Goal: Feedback & Contribution: Leave review/rating

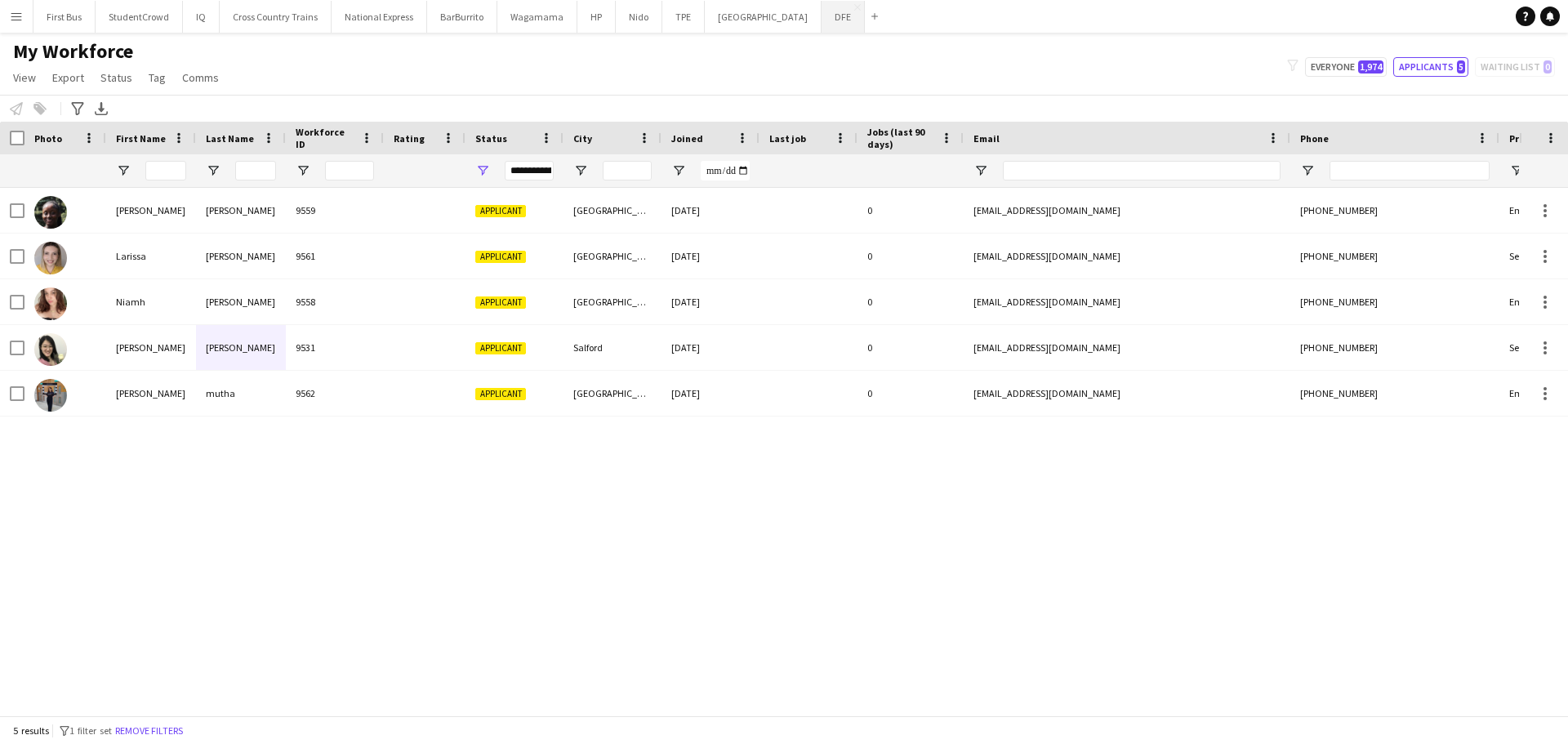
click at [822, 14] on button "DFE Close" at bounding box center [843, 16] width 44 height 32
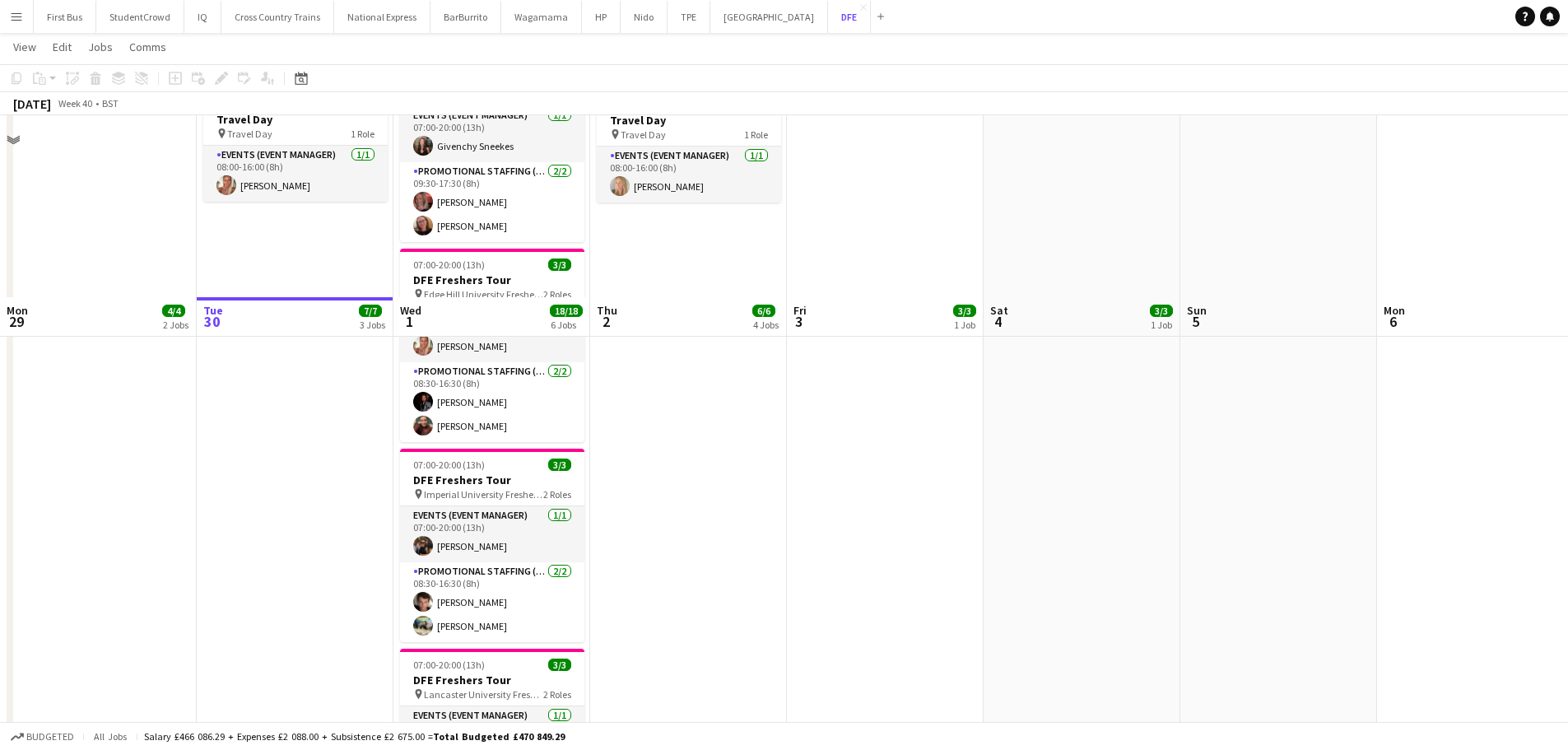
scroll to position [742, 0]
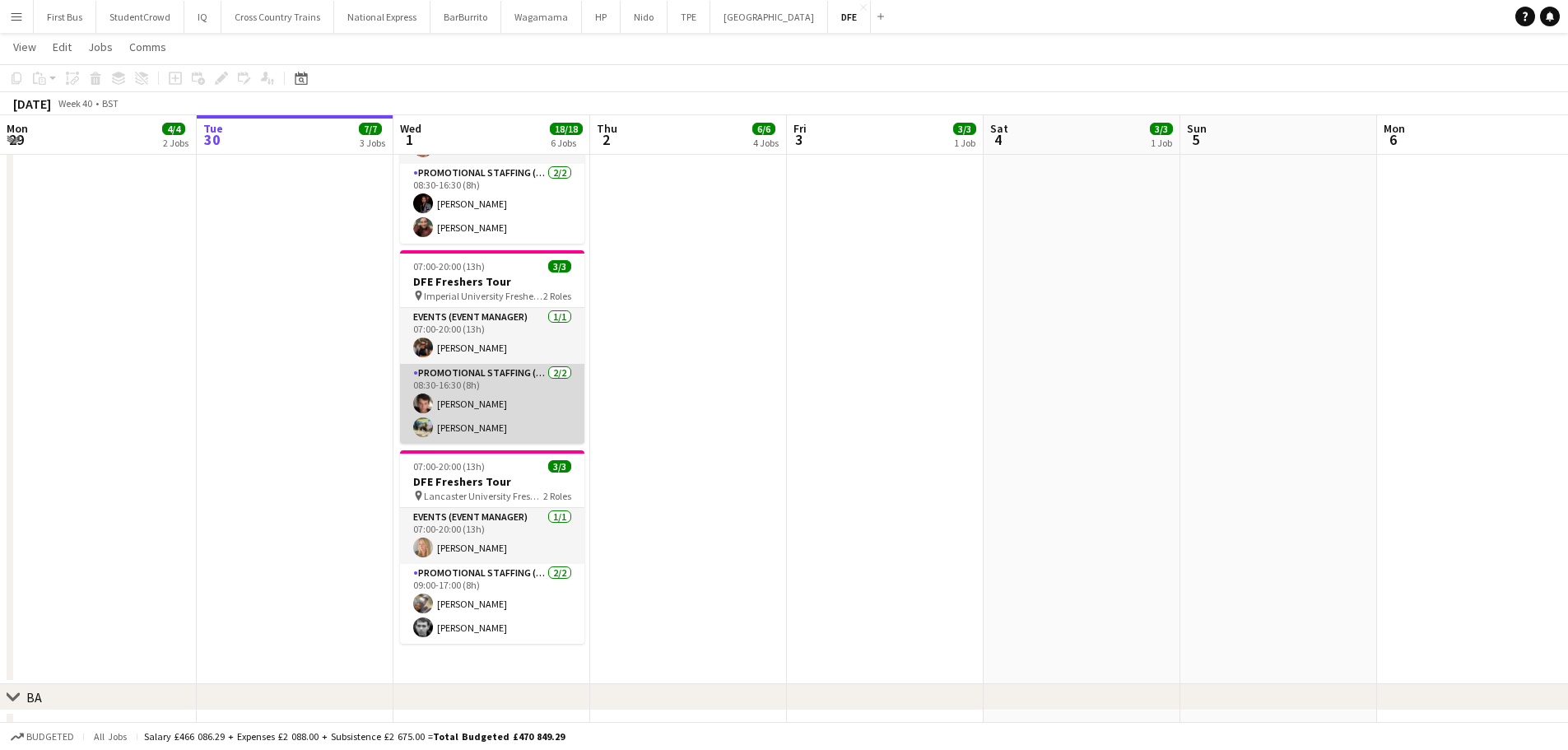
click at [477, 430] on app-card-role "Promotional Staffing (Brand Ambassadors) [DATE] 08:30-16:30 (8h) [PERSON_NAME] …" at bounding box center [492, 404] width 184 height 80
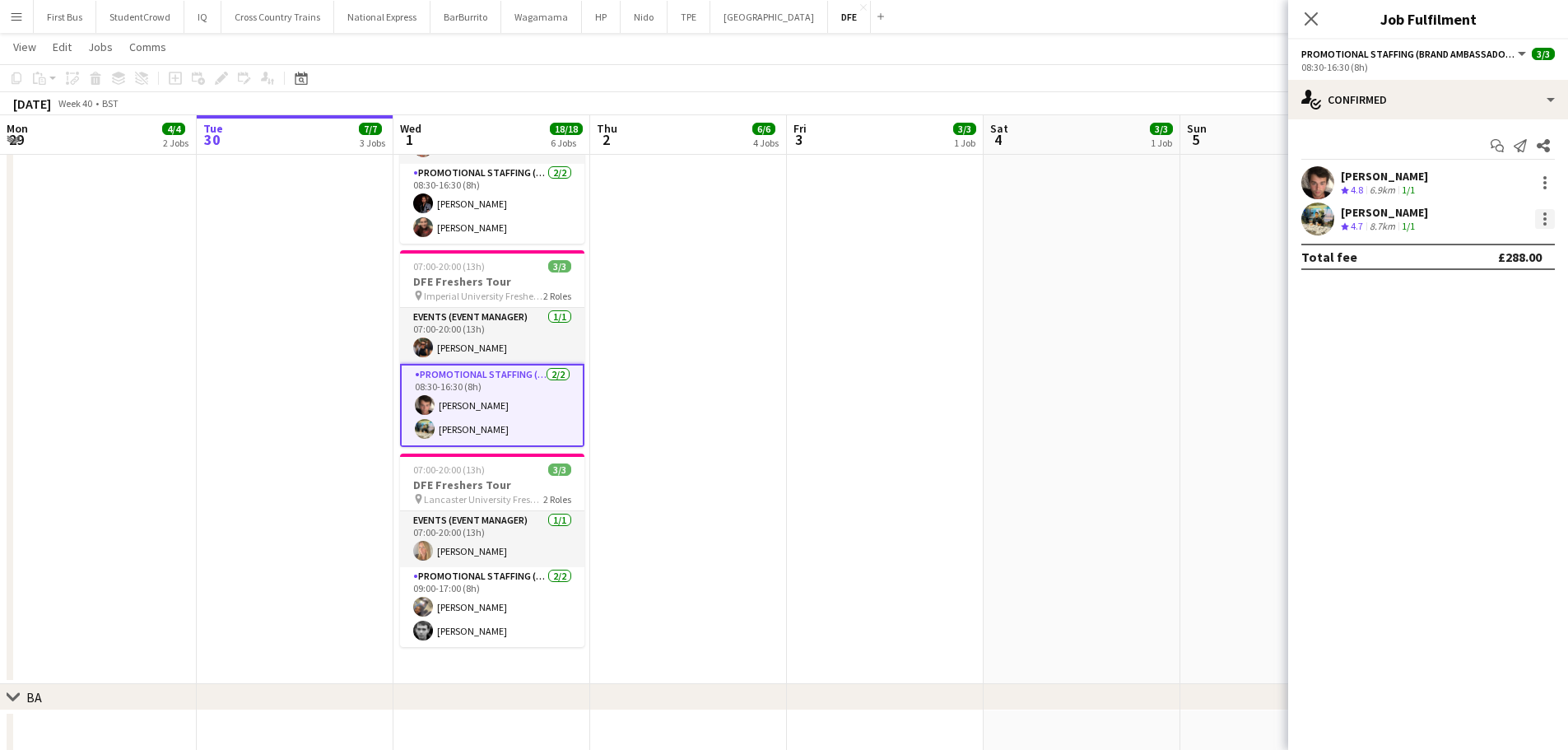
click at [1550, 216] on div at bounding box center [1546, 220] width 20 height 20
click at [1489, 408] on span "Remove" at bounding box center [1491, 407] width 102 height 15
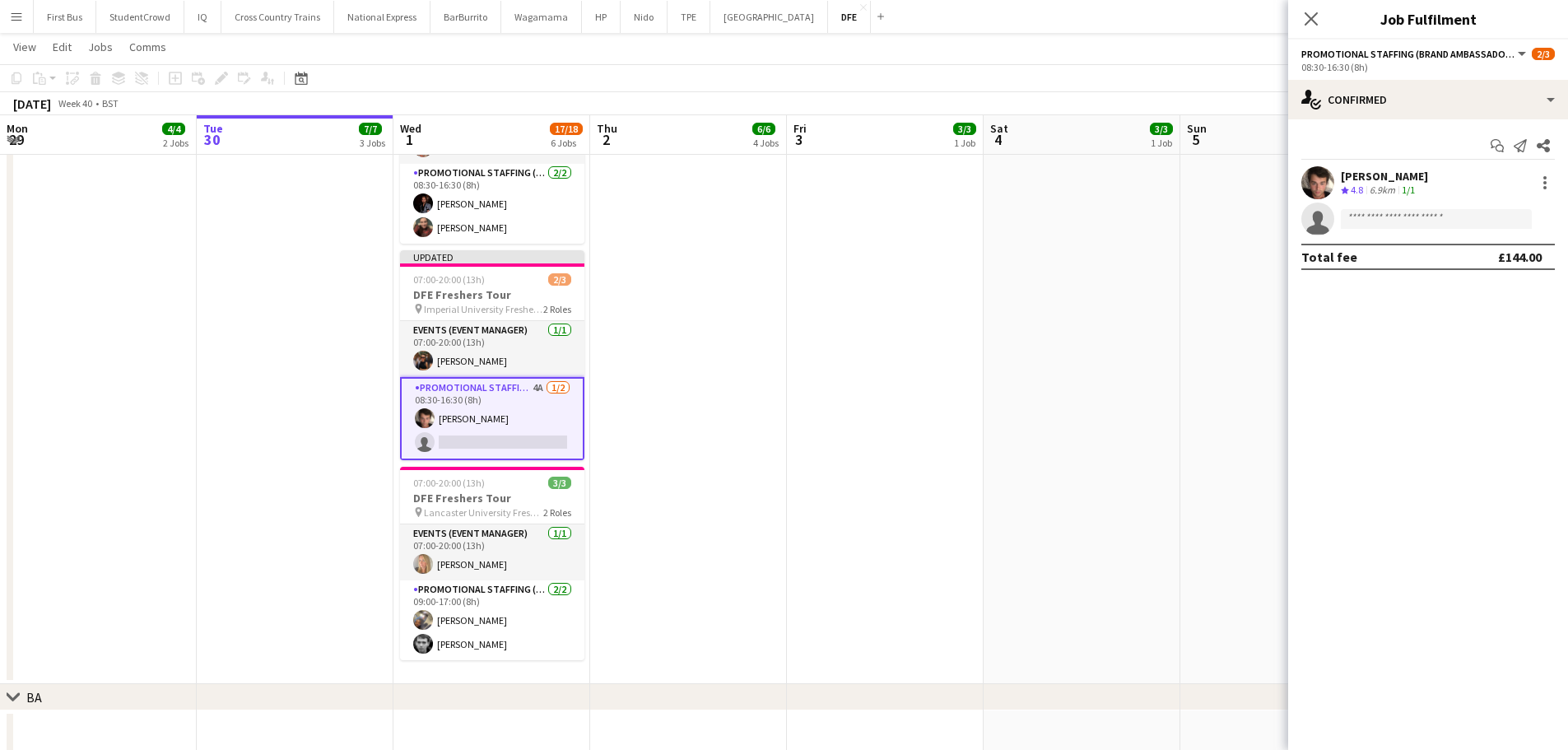
click at [1207, 324] on app-date-cell at bounding box center [1279, 63] width 197 height 1241
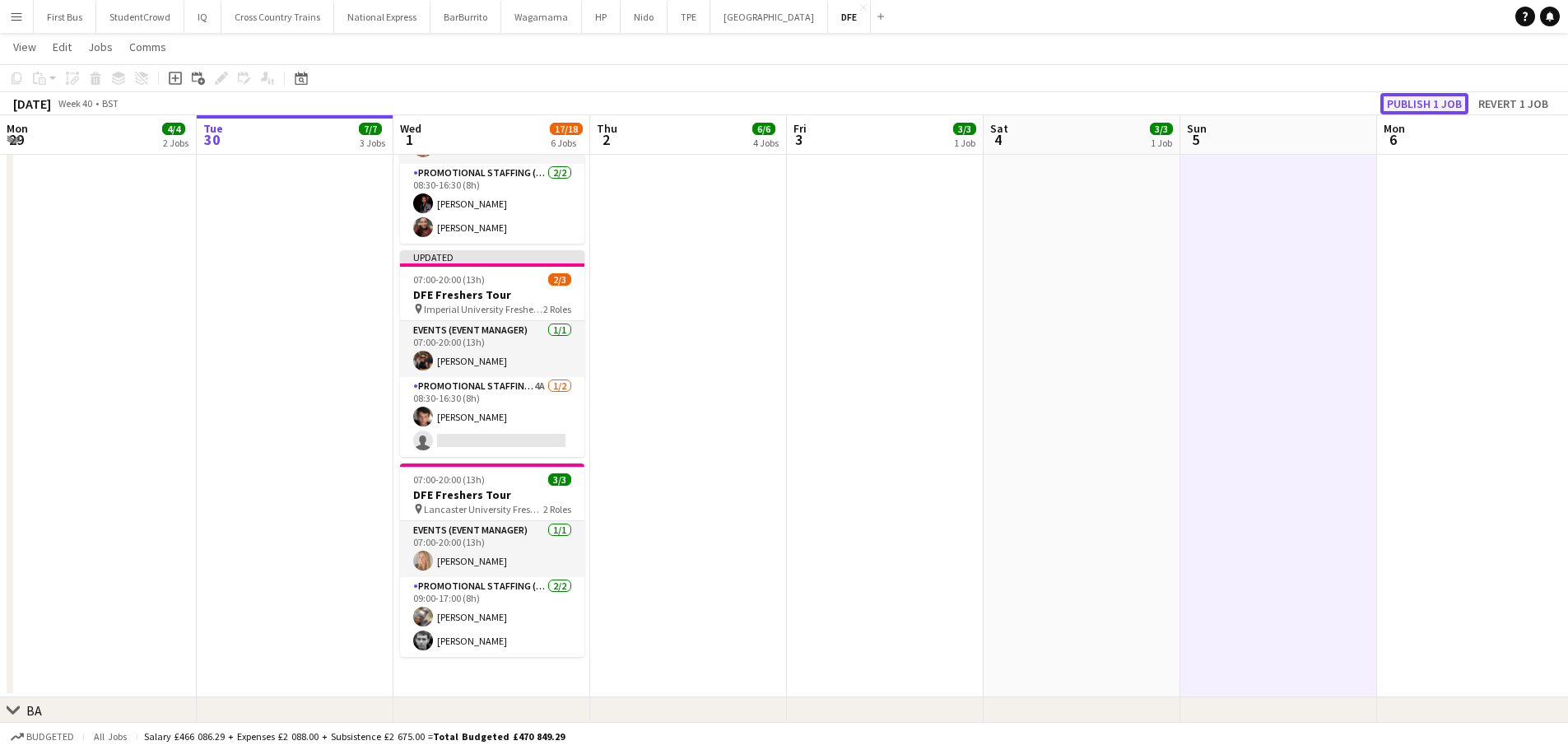
click at [1437, 104] on button "Publish 1 job" at bounding box center [1424, 104] width 88 height 22
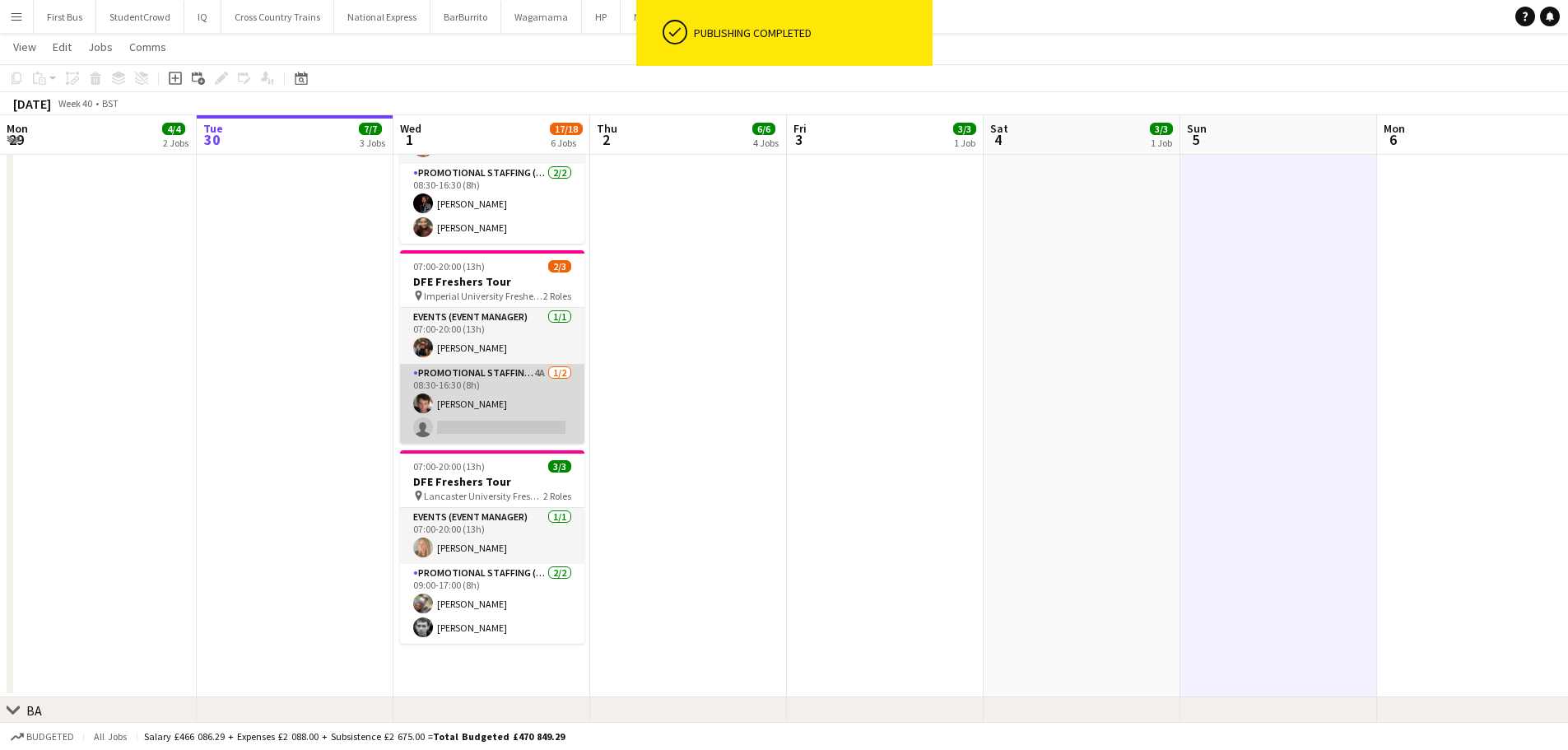
click at [489, 421] on app-card-role "Promotional Staffing (Brand Ambassadors) 4A [DATE] 08:30-16:30 (8h) [PERSON_NAM…" at bounding box center [492, 404] width 184 height 80
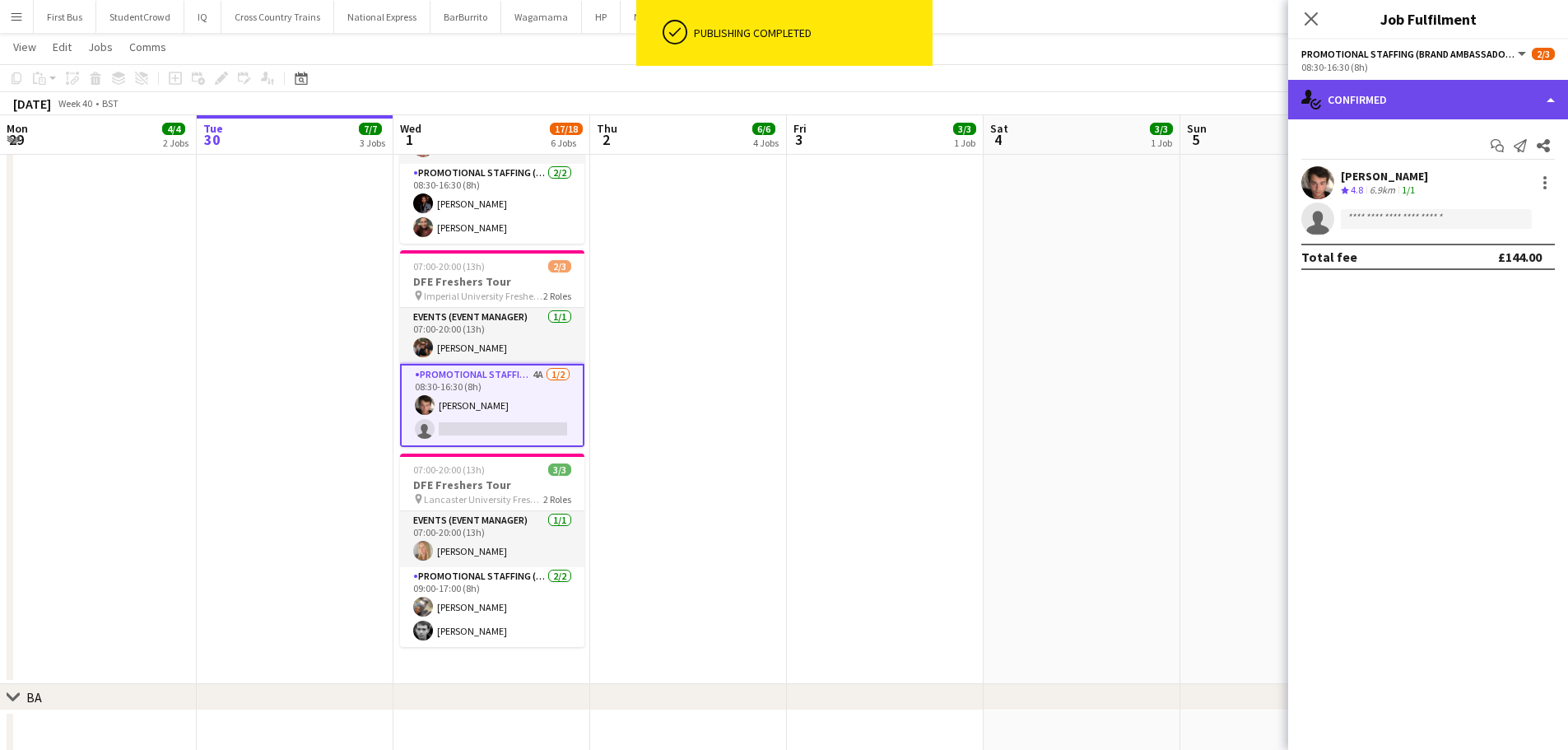
click at [1384, 97] on div "single-neutral-actions-check-2 Confirmed" at bounding box center [1428, 100] width 280 height 40
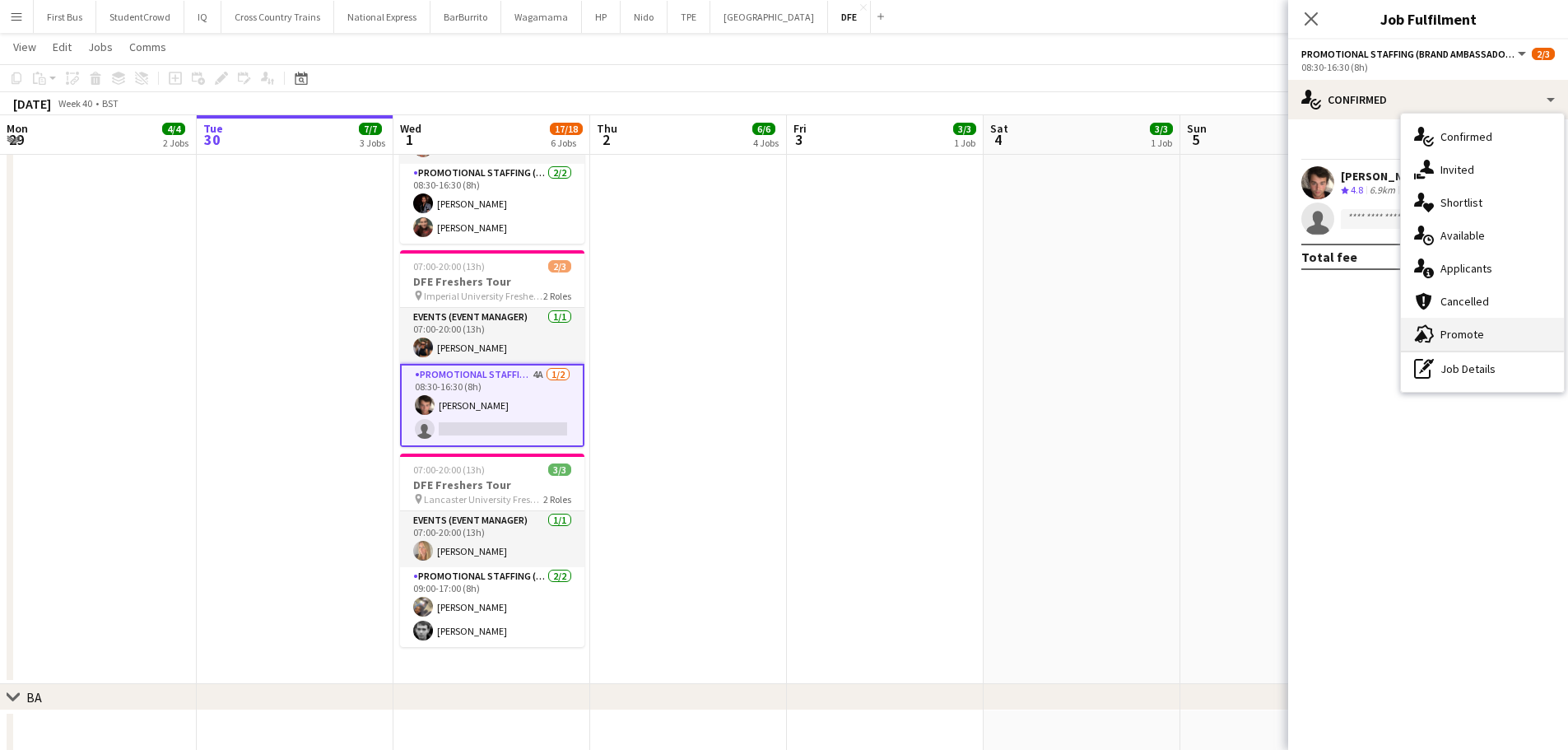
click at [1479, 333] on span "Promote" at bounding box center [1462, 334] width 44 height 15
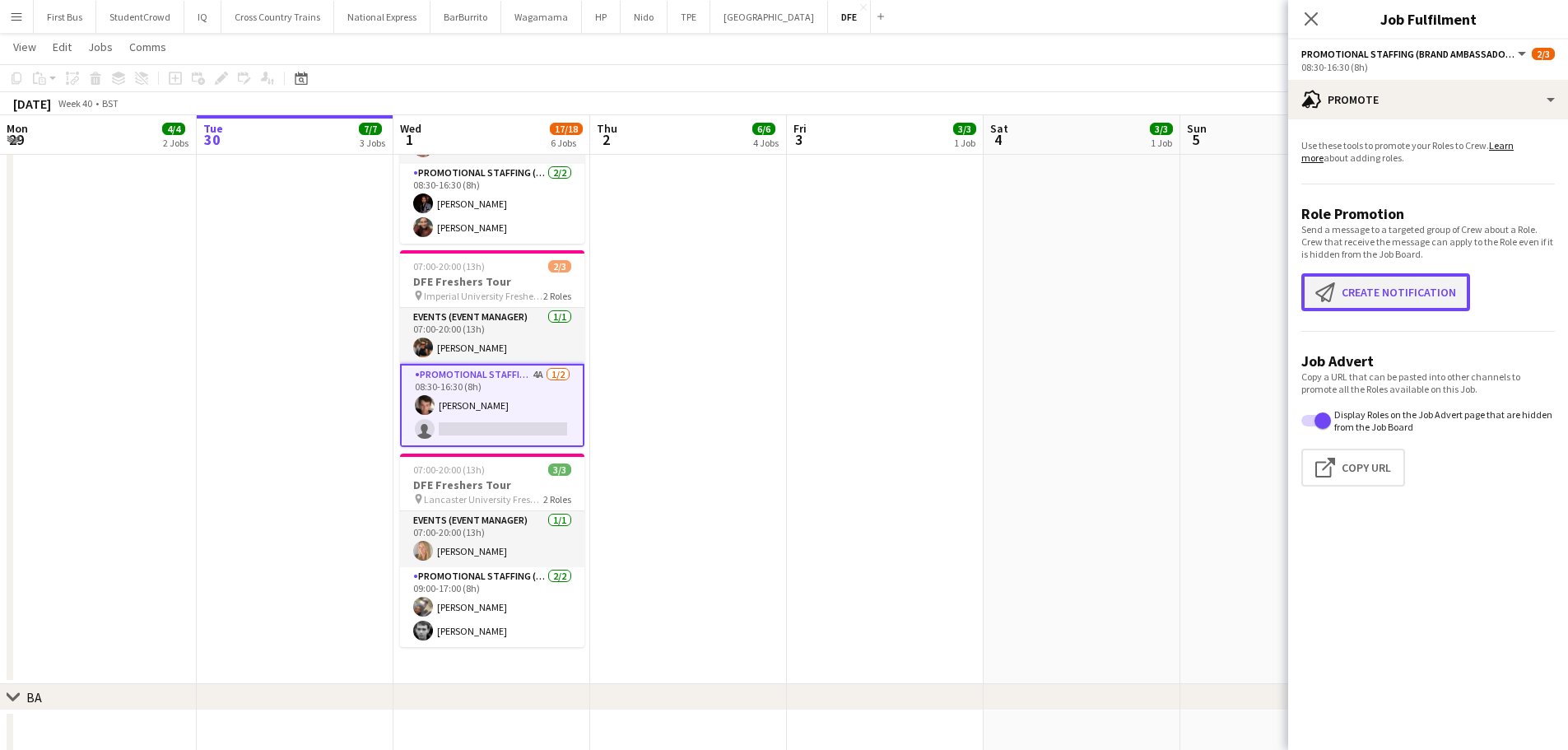
click at [1377, 274] on button "Create notification Create notification" at bounding box center [1385, 293] width 169 height 38
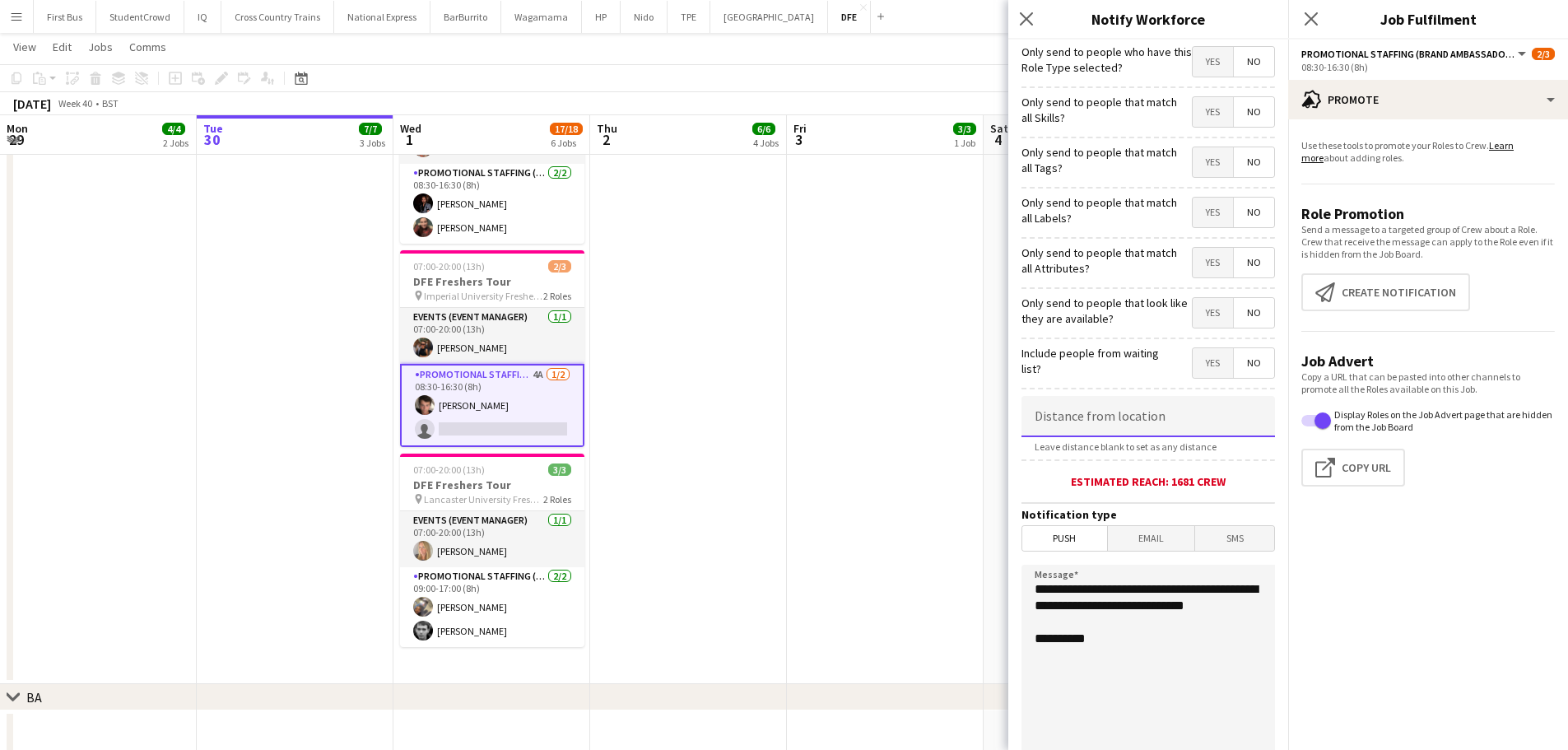
click at [1094, 417] on input at bounding box center [1148, 417] width 253 height 42
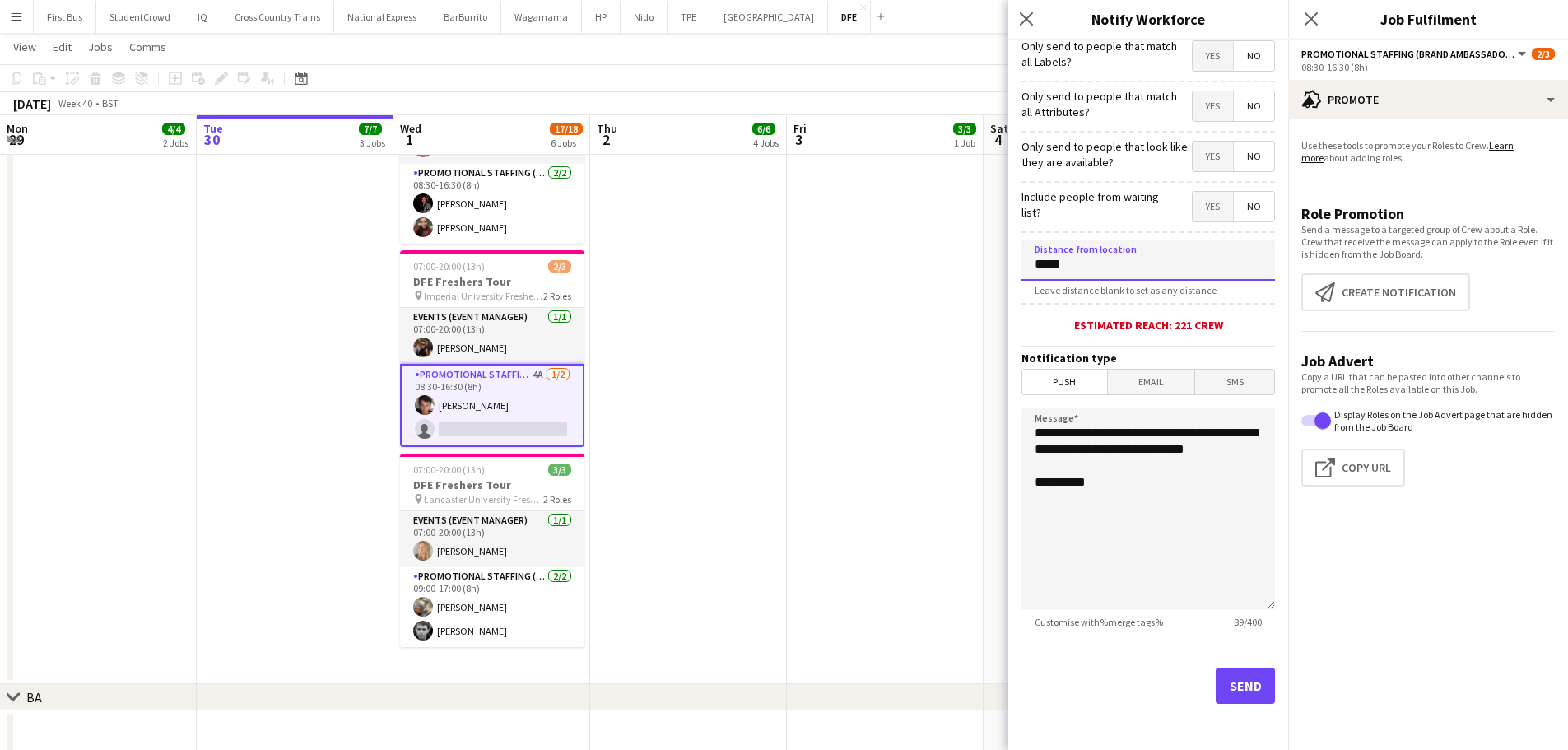
type input "*****"
click at [1235, 692] on button "Send" at bounding box center [1245, 686] width 59 height 37
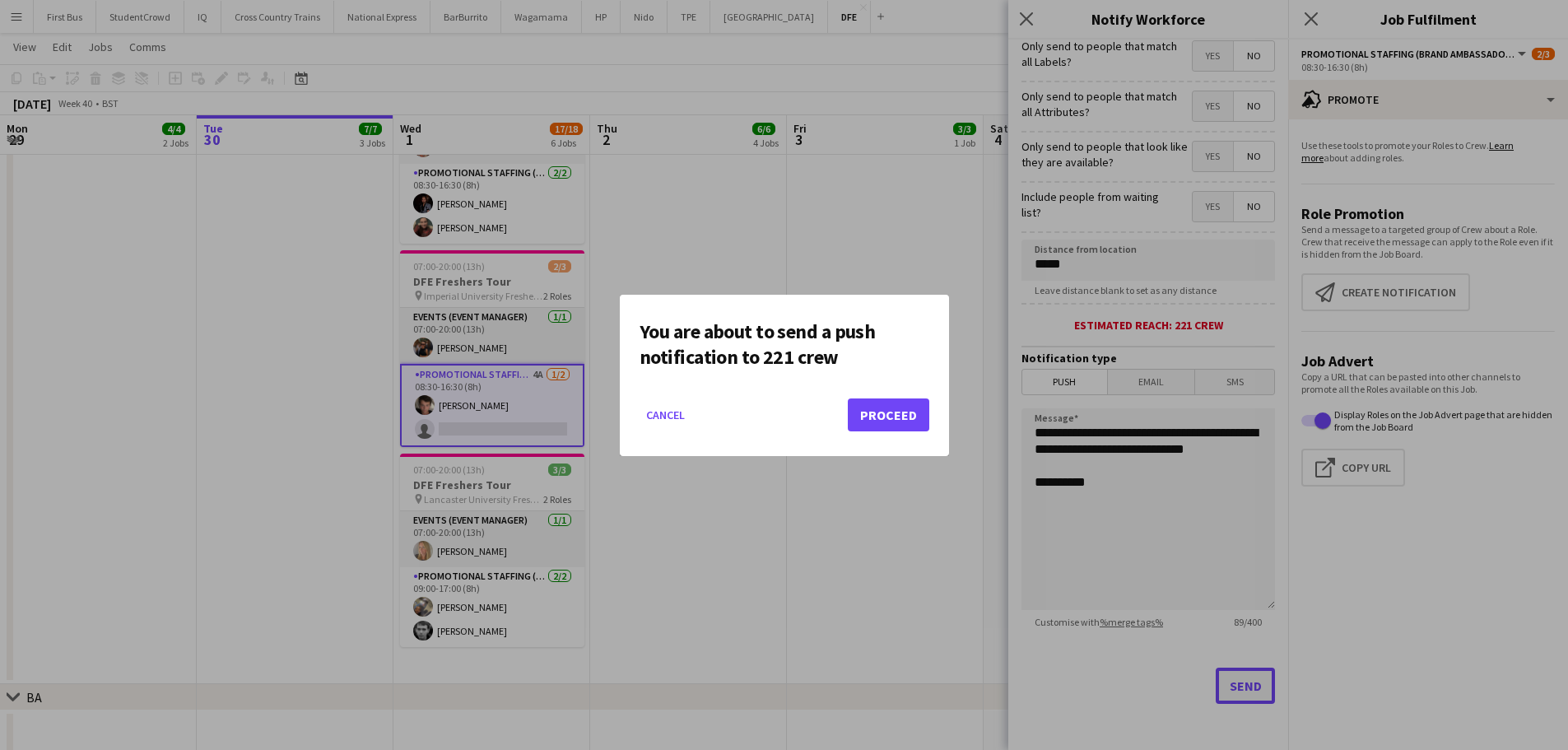
scroll to position [0, 0]
click at [914, 416] on button "Proceed" at bounding box center [888, 415] width 81 height 33
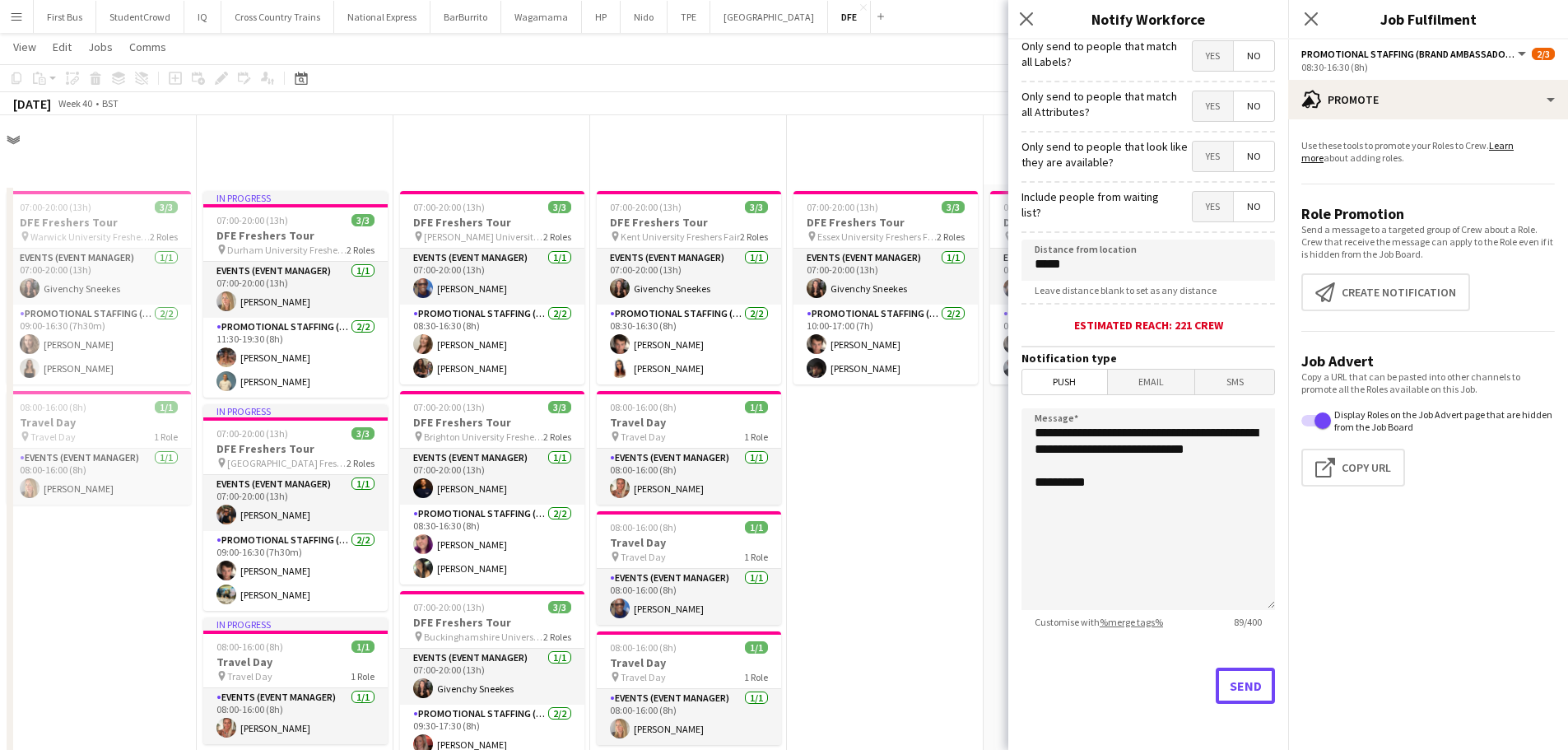
scroll to position [742, 0]
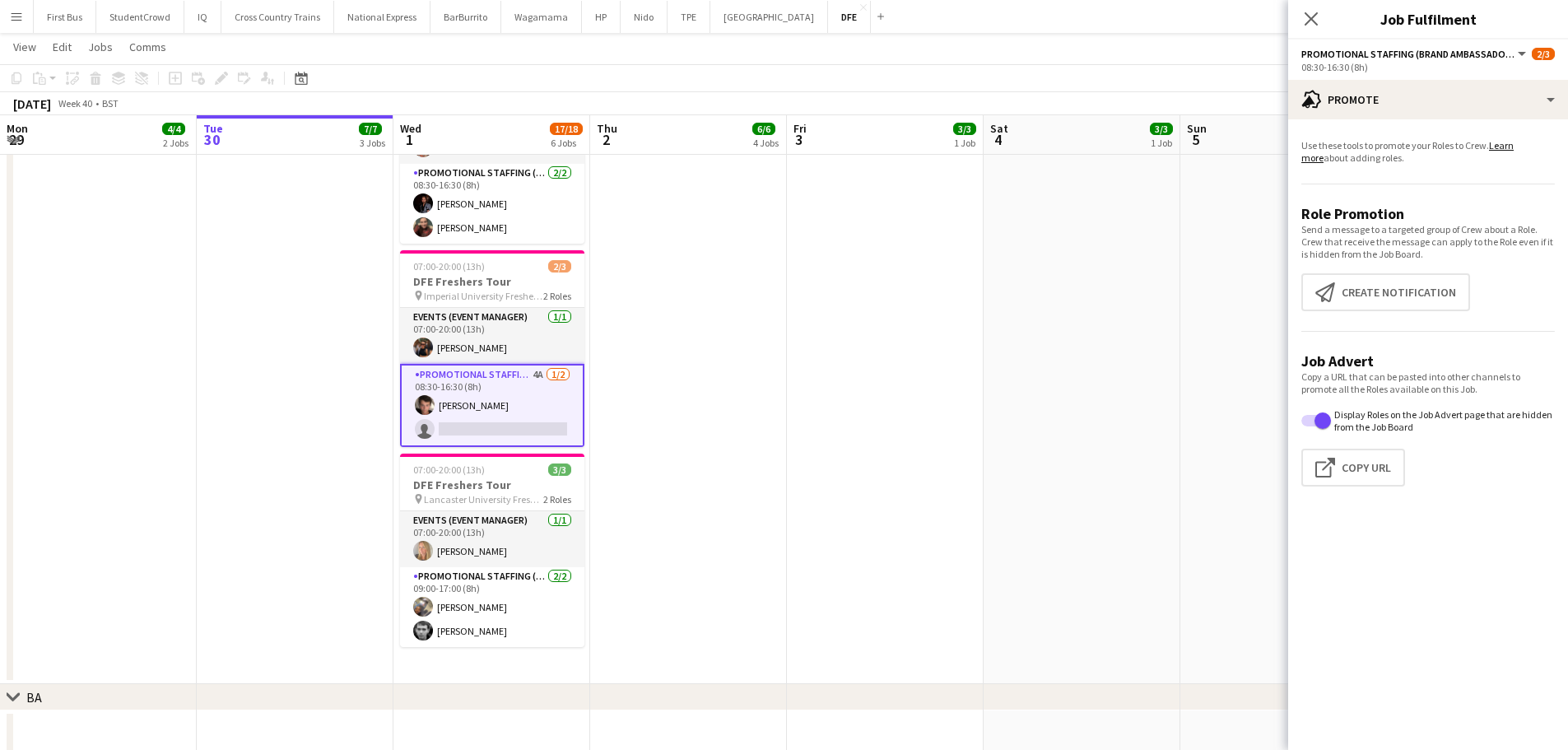
click at [18, 20] on app-icon "Menu" at bounding box center [17, 17] width 13 height 13
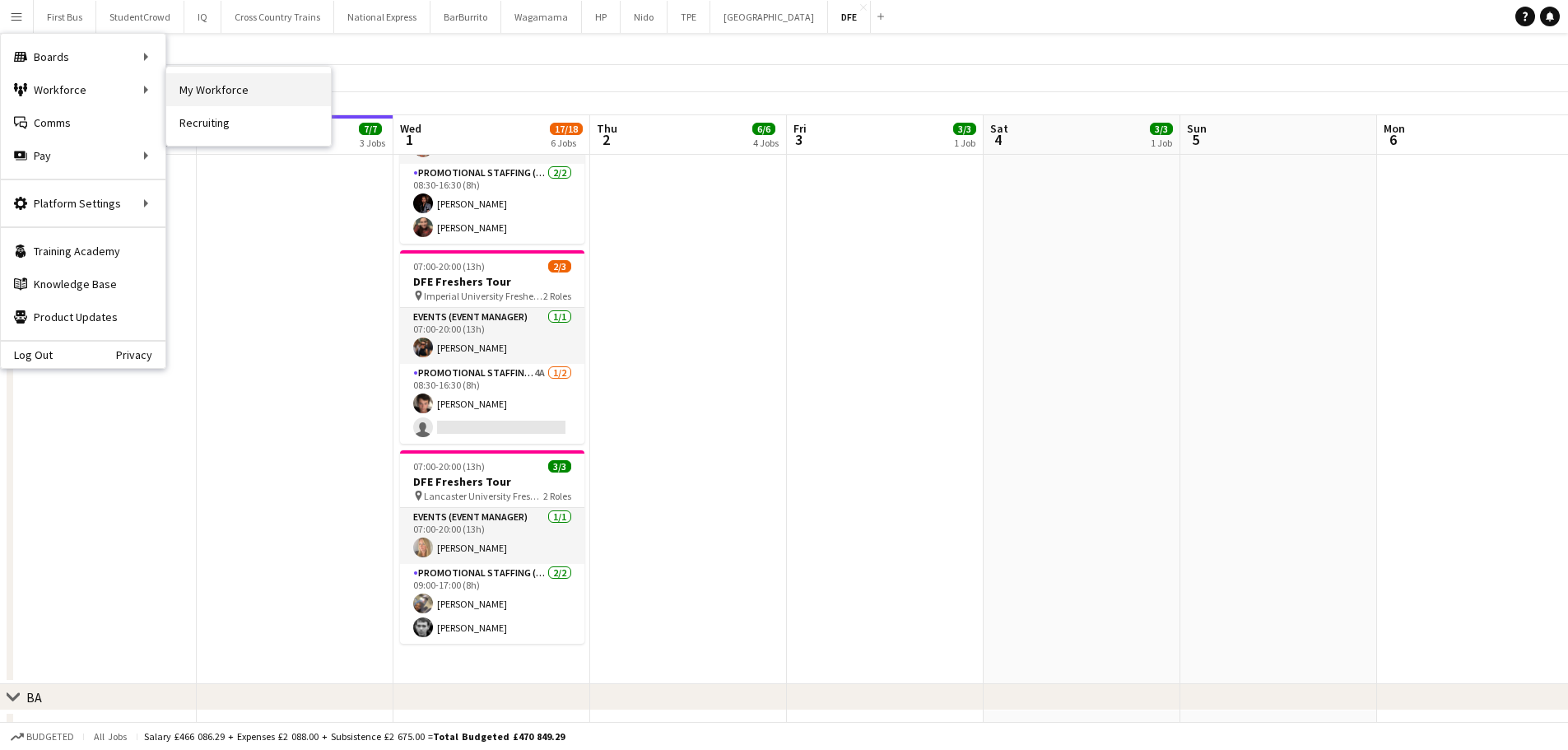
click at [237, 90] on link "My Workforce" at bounding box center [248, 90] width 165 height 33
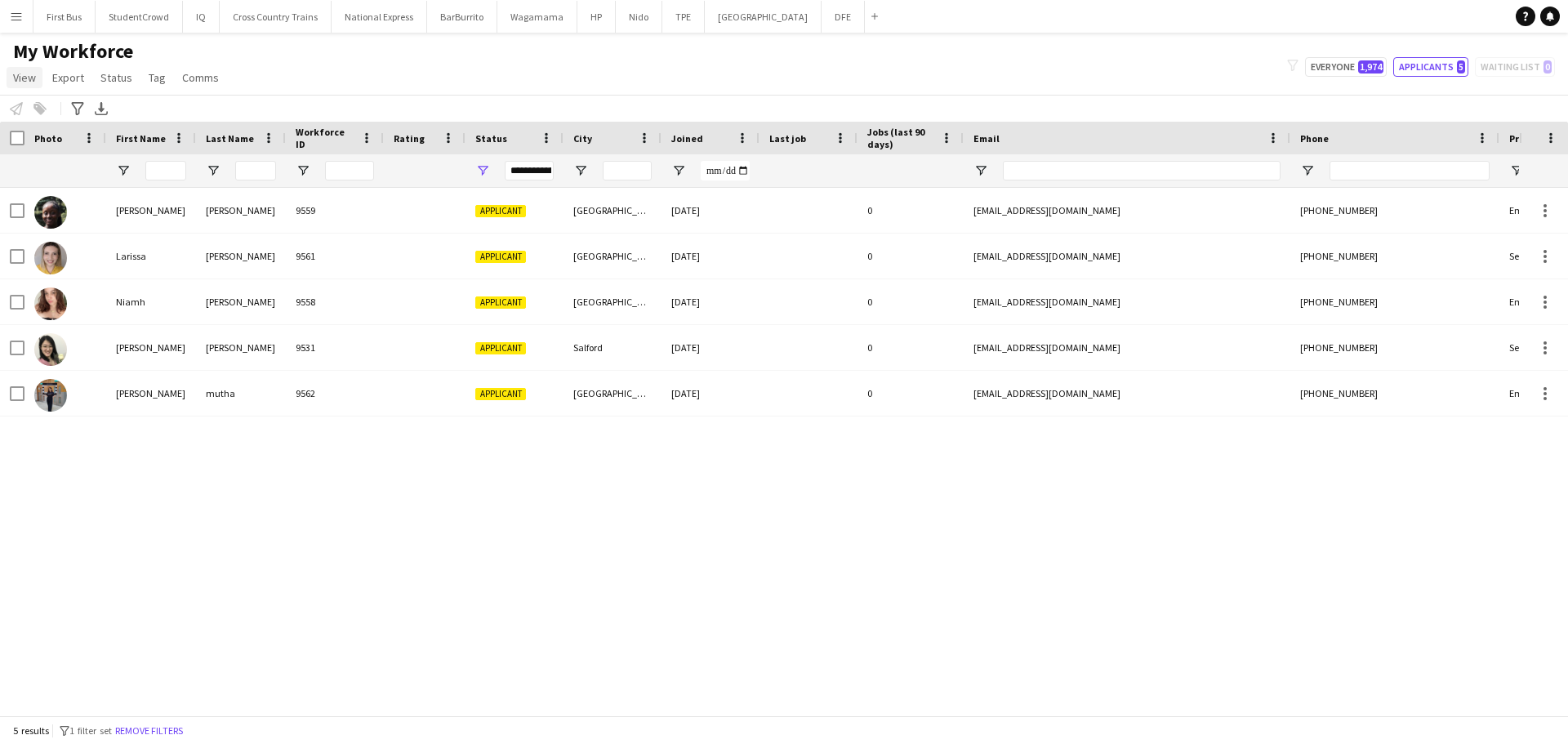
click at [28, 80] on span "View" at bounding box center [25, 78] width 23 height 15
click at [21, 24] on button "Menu" at bounding box center [16, 16] width 33 height 33
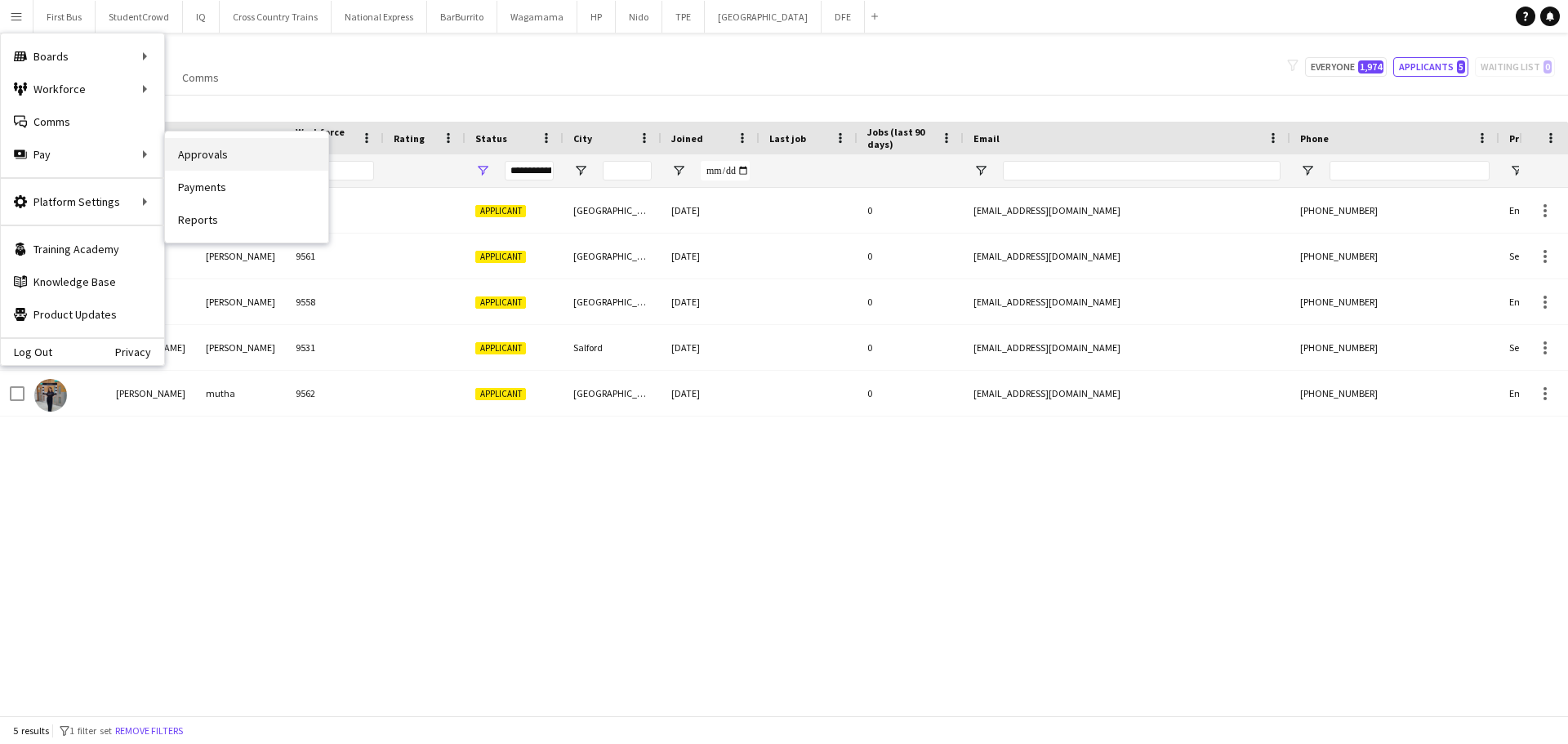
click at [227, 152] on link "Approvals" at bounding box center [246, 154] width 163 height 33
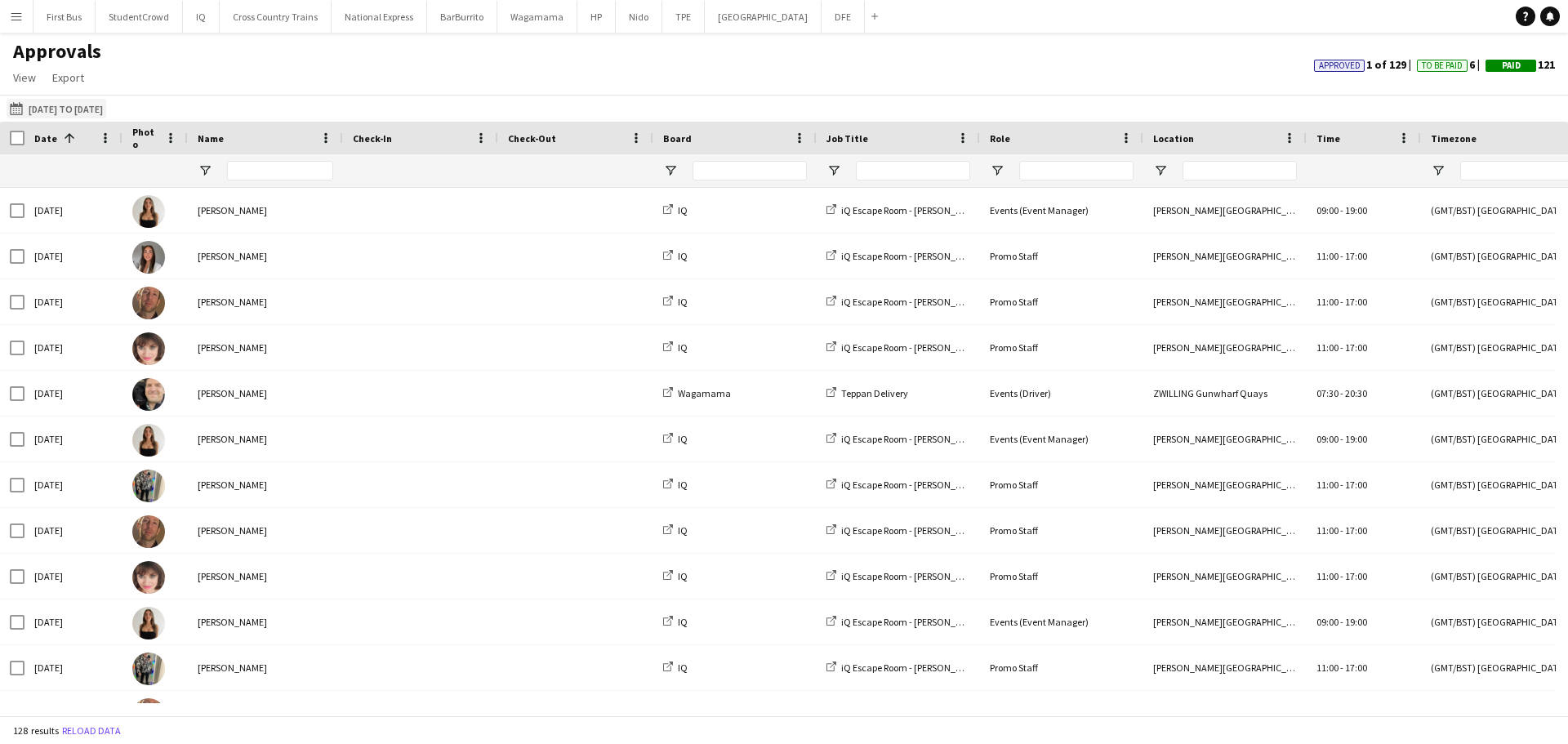
click at [84, 101] on button "[DATE] to [DATE] [DATE] to [DATE]" at bounding box center [56, 109] width 100 height 20
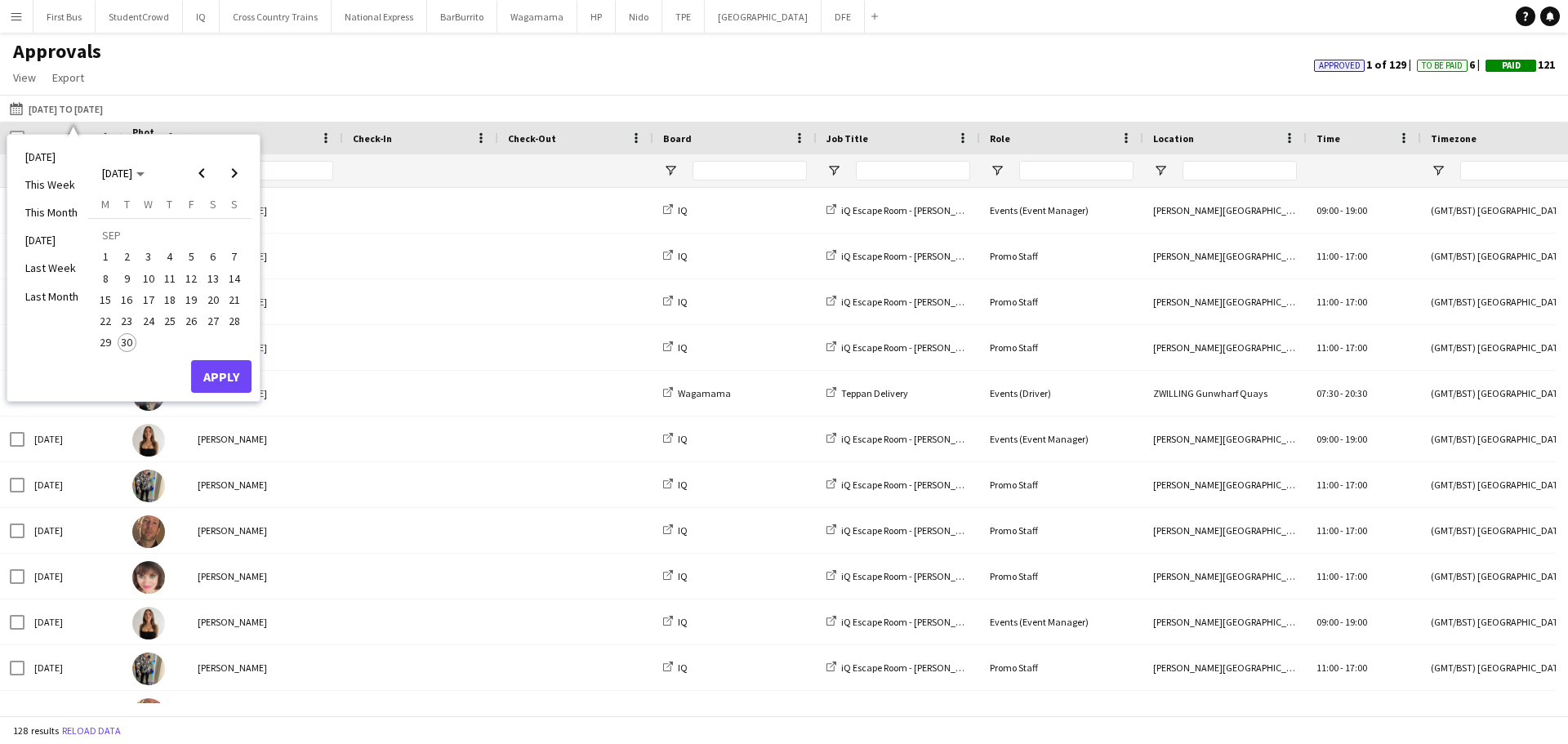
click at [130, 324] on span "23" at bounding box center [128, 321] width 20 height 20
click at [214, 372] on button "Apply" at bounding box center [221, 377] width 60 height 33
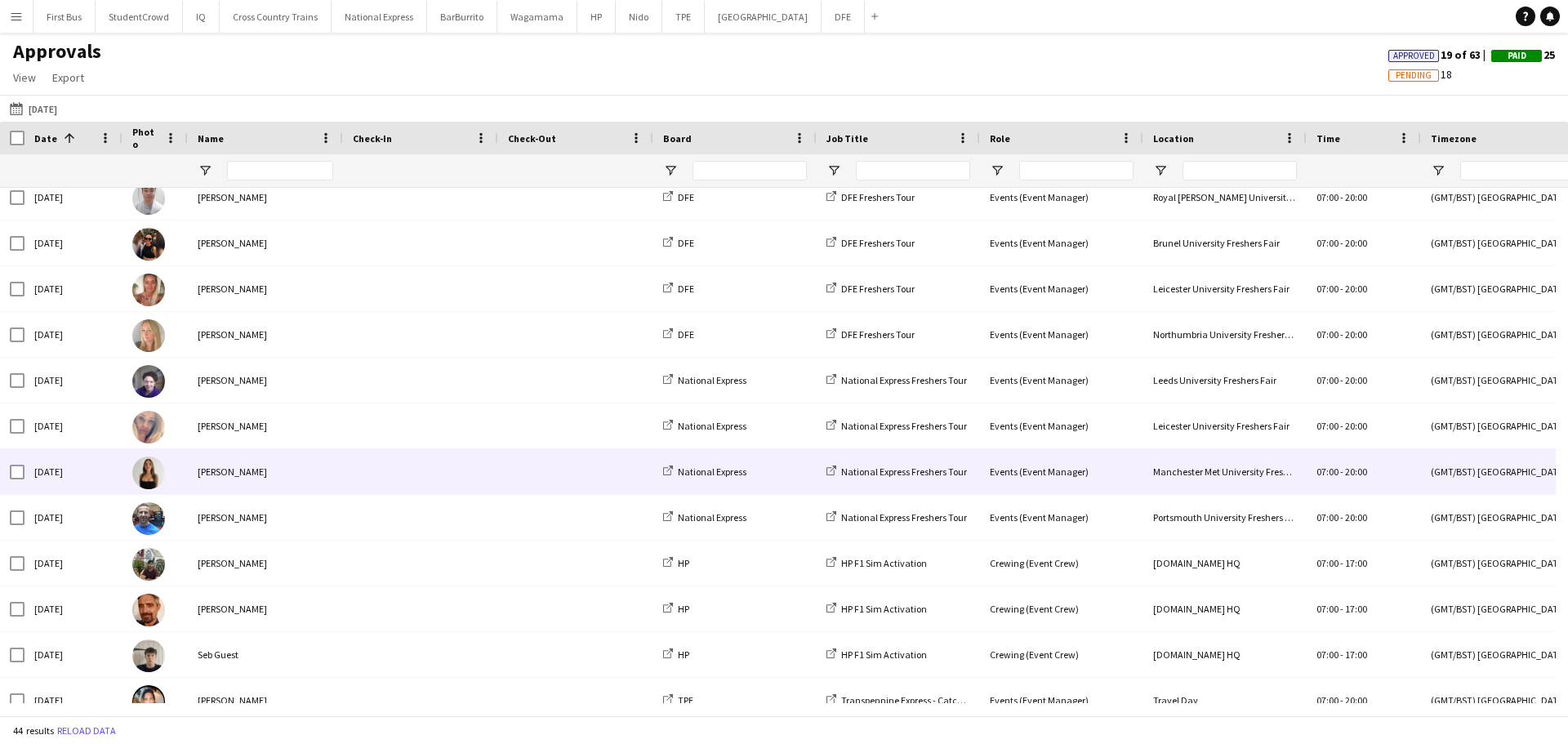
scroll to position [327, 0]
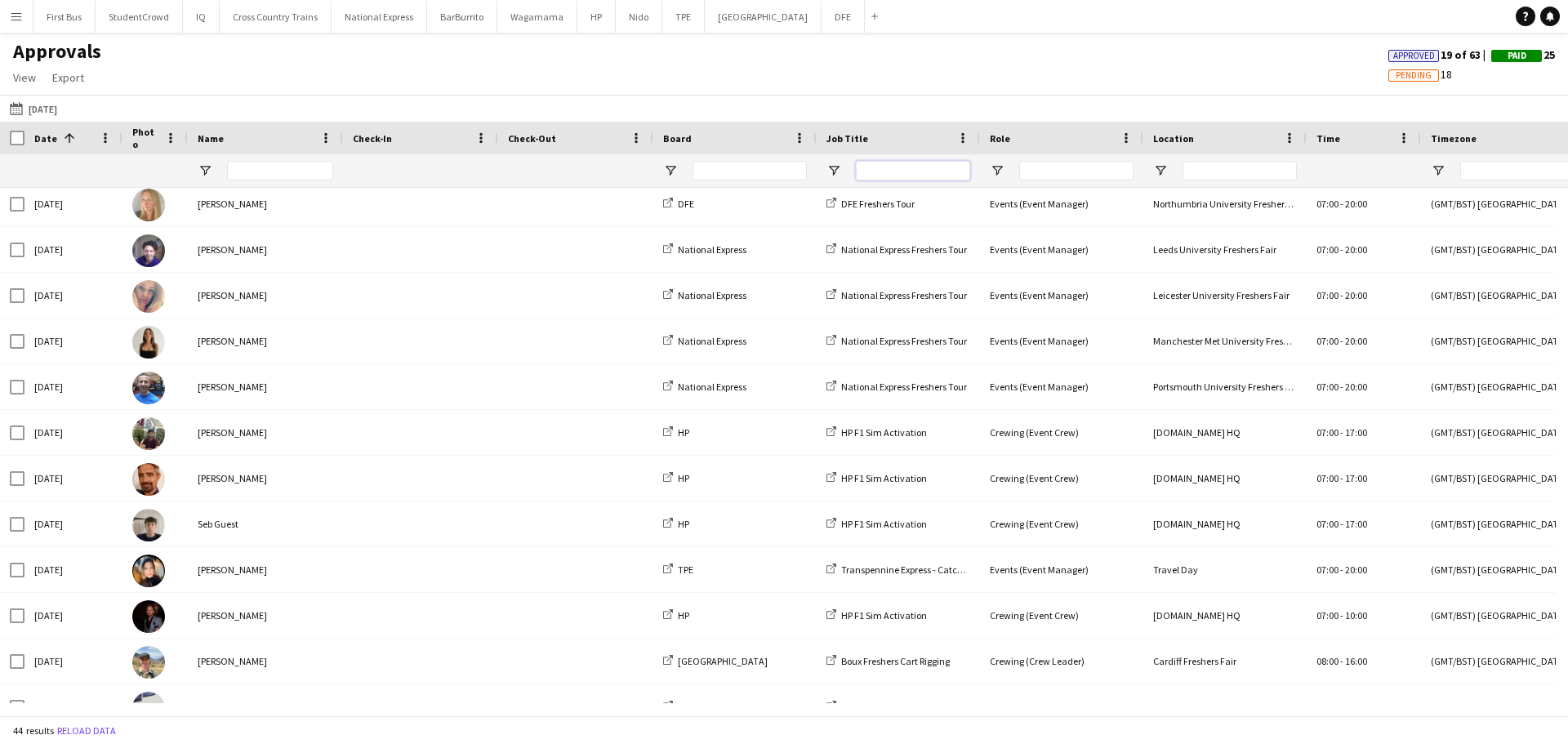
click at [879, 172] on input "Job Title Filter Input" at bounding box center [913, 171] width 115 height 20
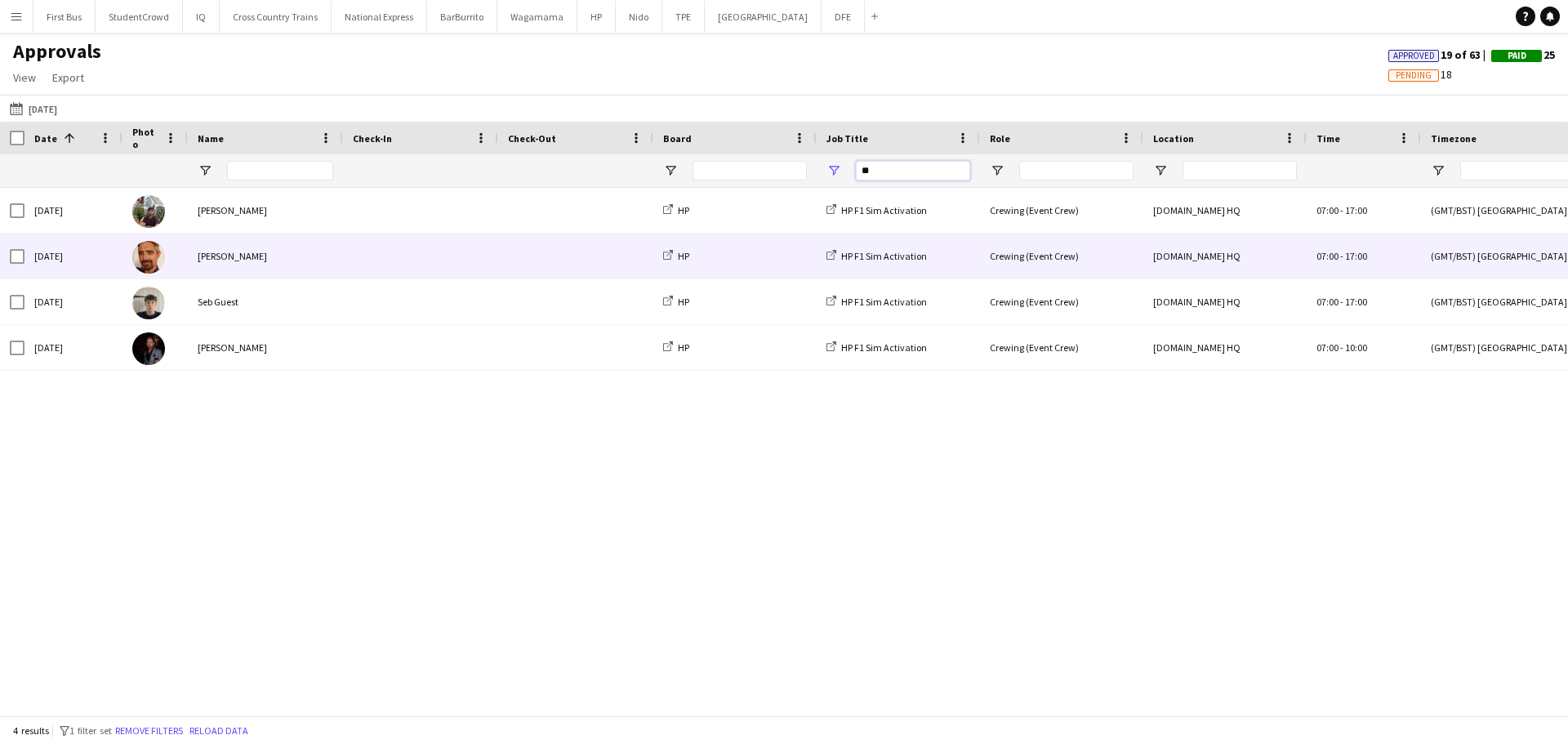
type input "**"
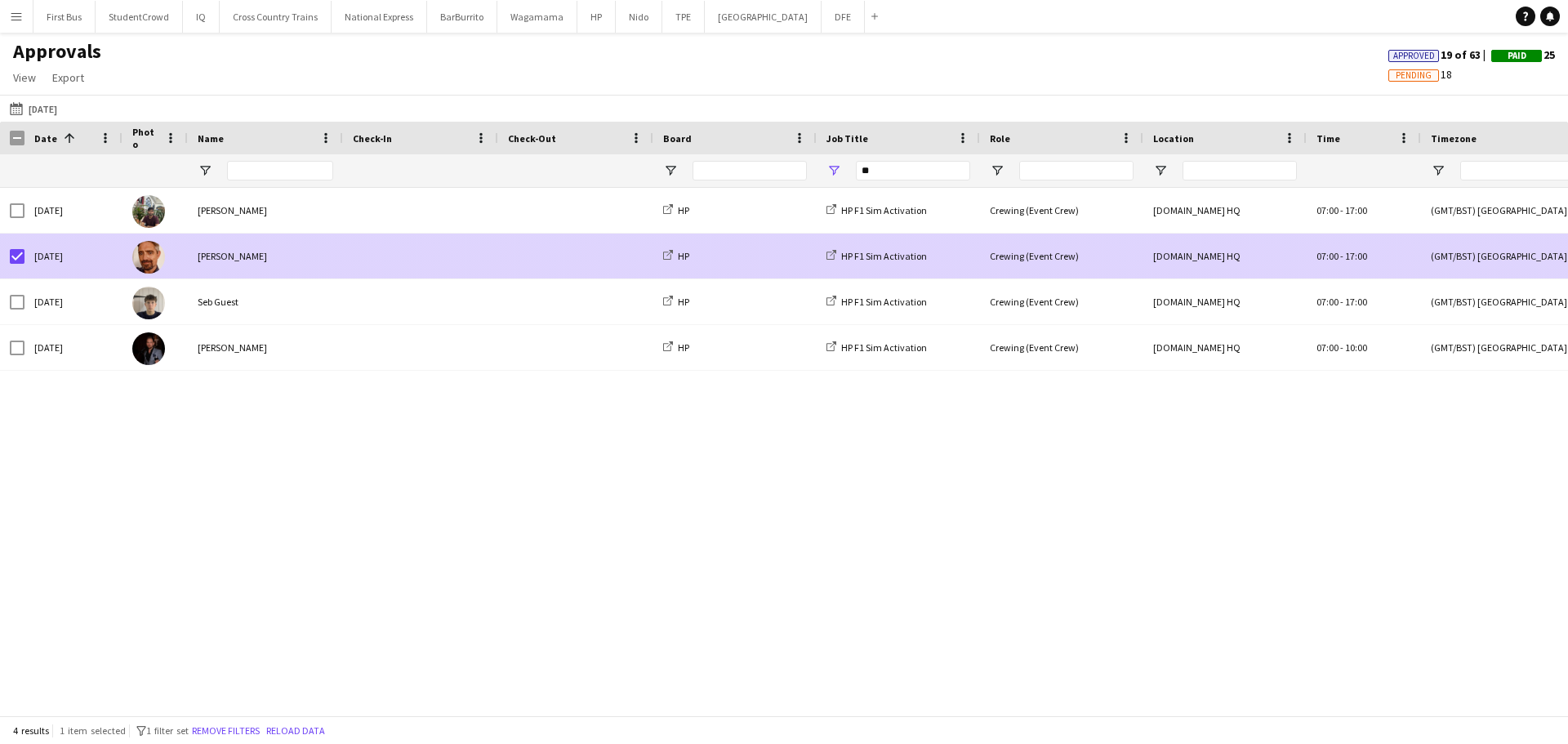
click at [277, 266] on div "[PERSON_NAME]" at bounding box center [265, 256] width 155 height 45
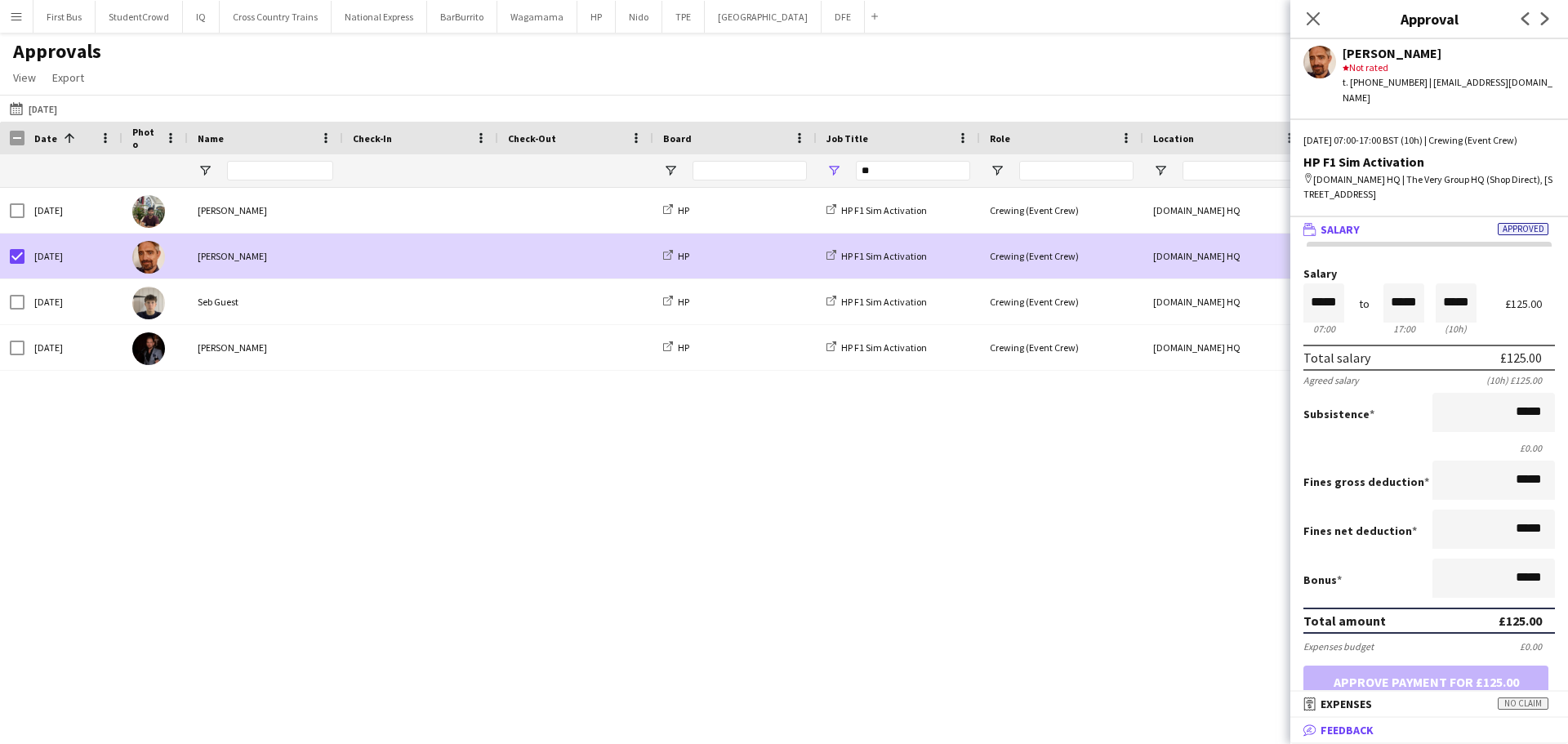
scroll to position [1, 0]
click at [1373, 728] on mat-panel-title "bubble-pencil Feedback" at bounding box center [1425, 731] width 271 height 15
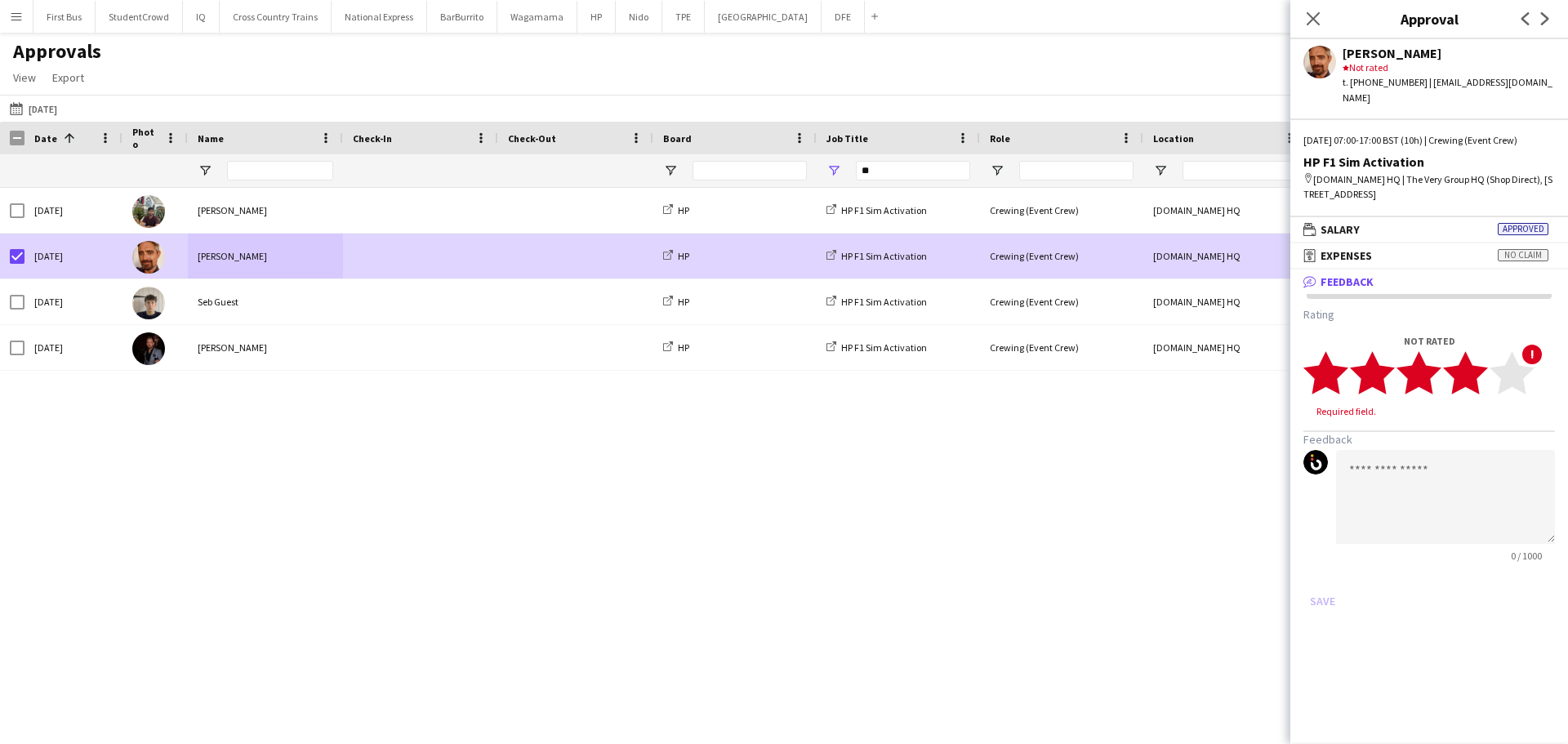
click at [1476, 381] on polygon at bounding box center [1465, 373] width 45 height 43
click at [1450, 467] on textarea at bounding box center [1445, 482] width 218 height 94
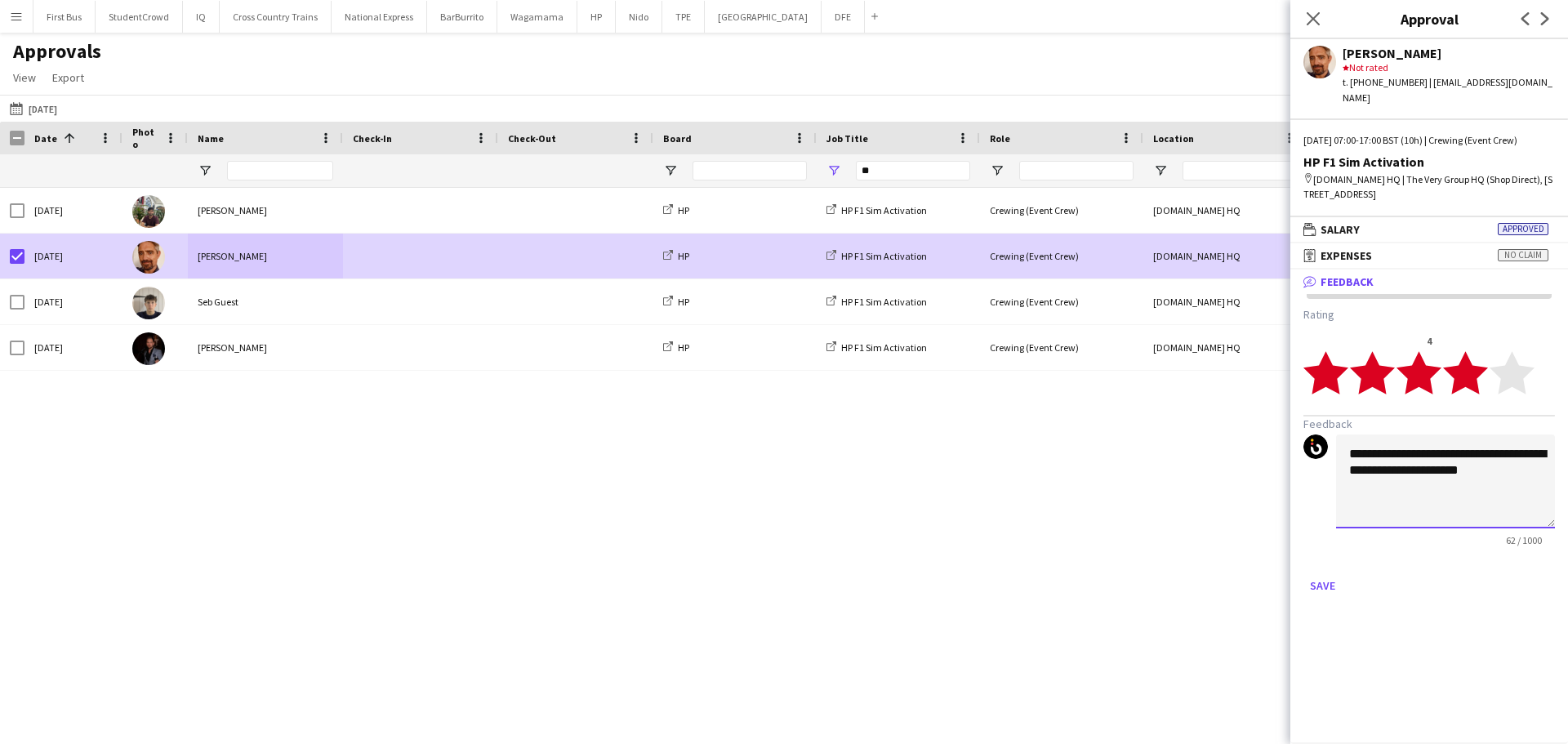
click at [1343, 457] on textarea "**********" at bounding box center [1445, 482] width 218 height 94
drag, startPoint x: 1425, startPoint y: 456, endPoint x: 1393, endPoint y: 455, distance: 32.0
click at [1393, 455] on textarea "**********" at bounding box center [1445, 482] width 218 height 94
click at [1369, 453] on textarea "**********" at bounding box center [1445, 482] width 218 height 94
type textarea "**********"
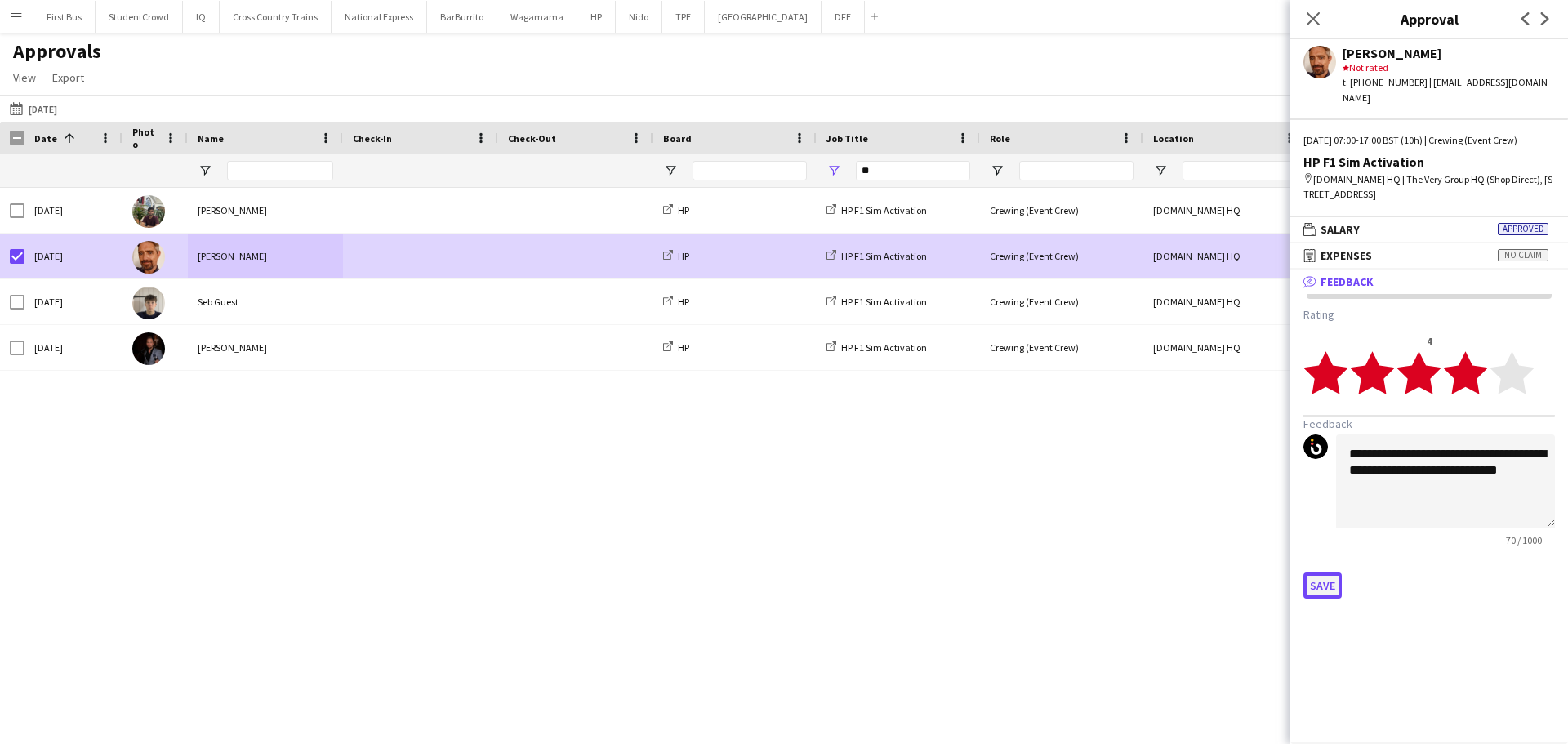
click at [1318, 577] on button "Save" at bounding box center [1322, 586] width 39 height 26
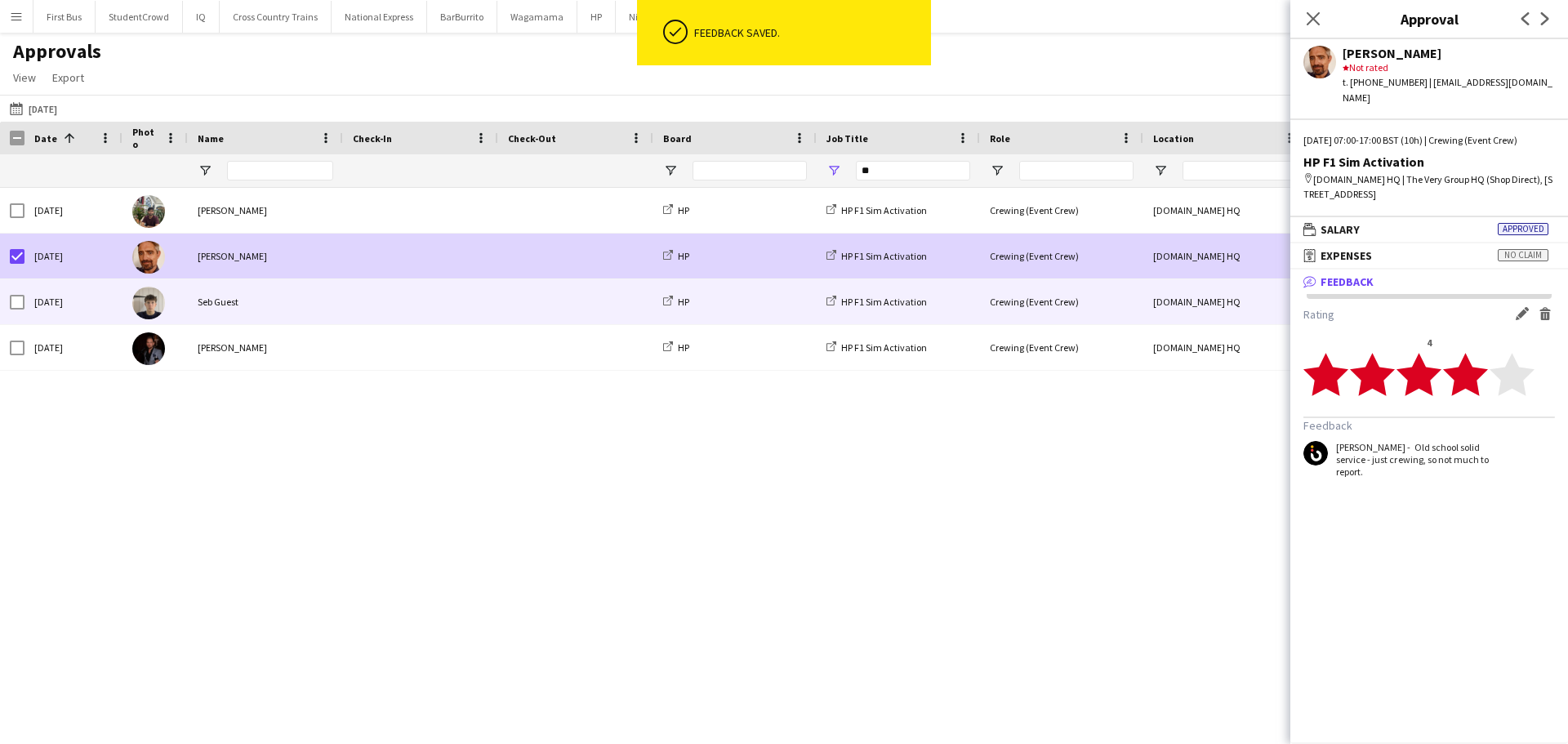
click at [246, 308] on div "Seb Guest" at bounding box center [265, 302] width 155 height 45
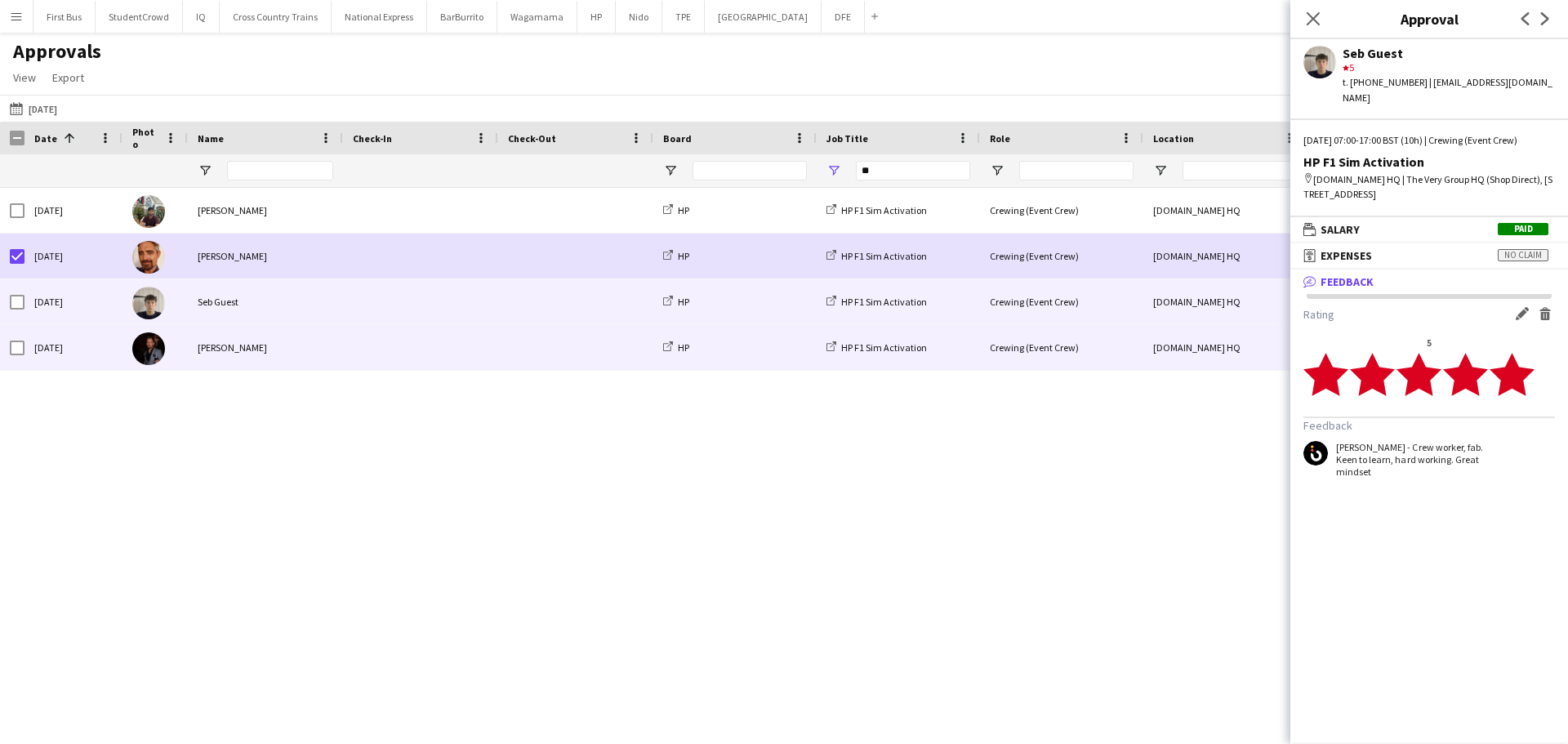
click at [262, 334] on div "[PERSON_NAME]" at bounding box center [265, 347] width 155 height 45
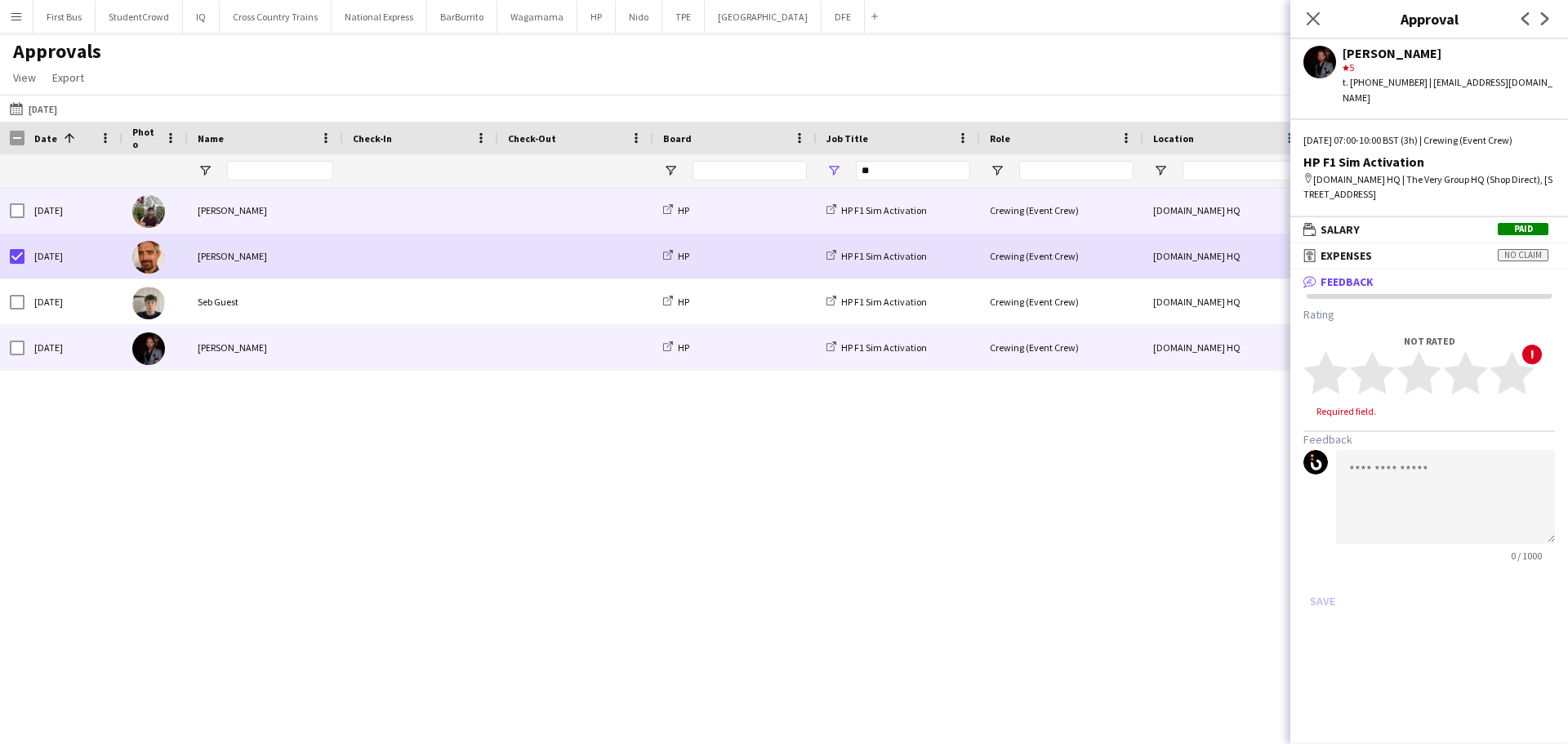
click at [355, 214] on span at bounding box center [420, 210] width 135 height 45
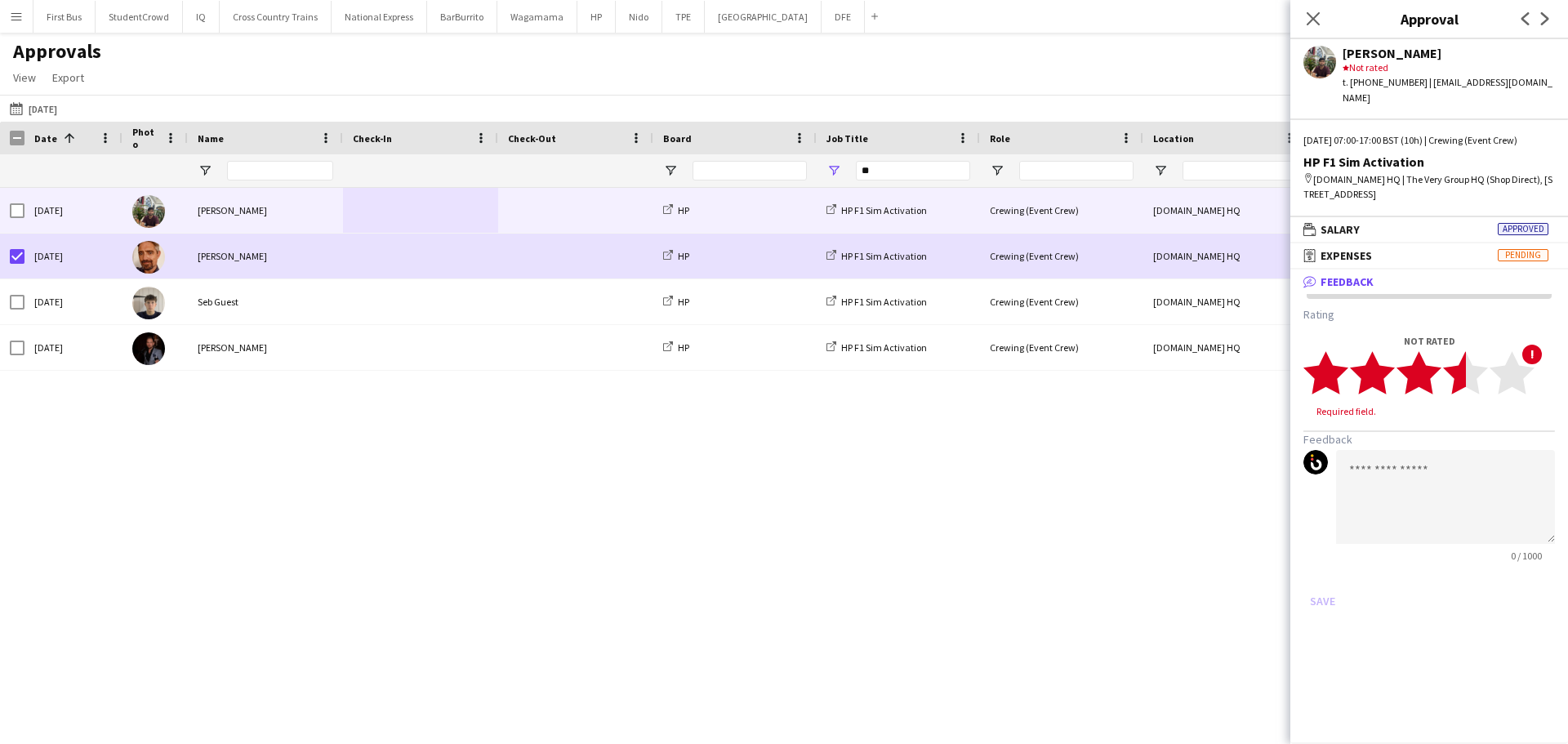
click at [1462, 378] on polygon at bounding box center [1465, 373] width 45 height 43
click at [1378, 471] on textarea at bounding box center [1445, 482] width 218 height 94
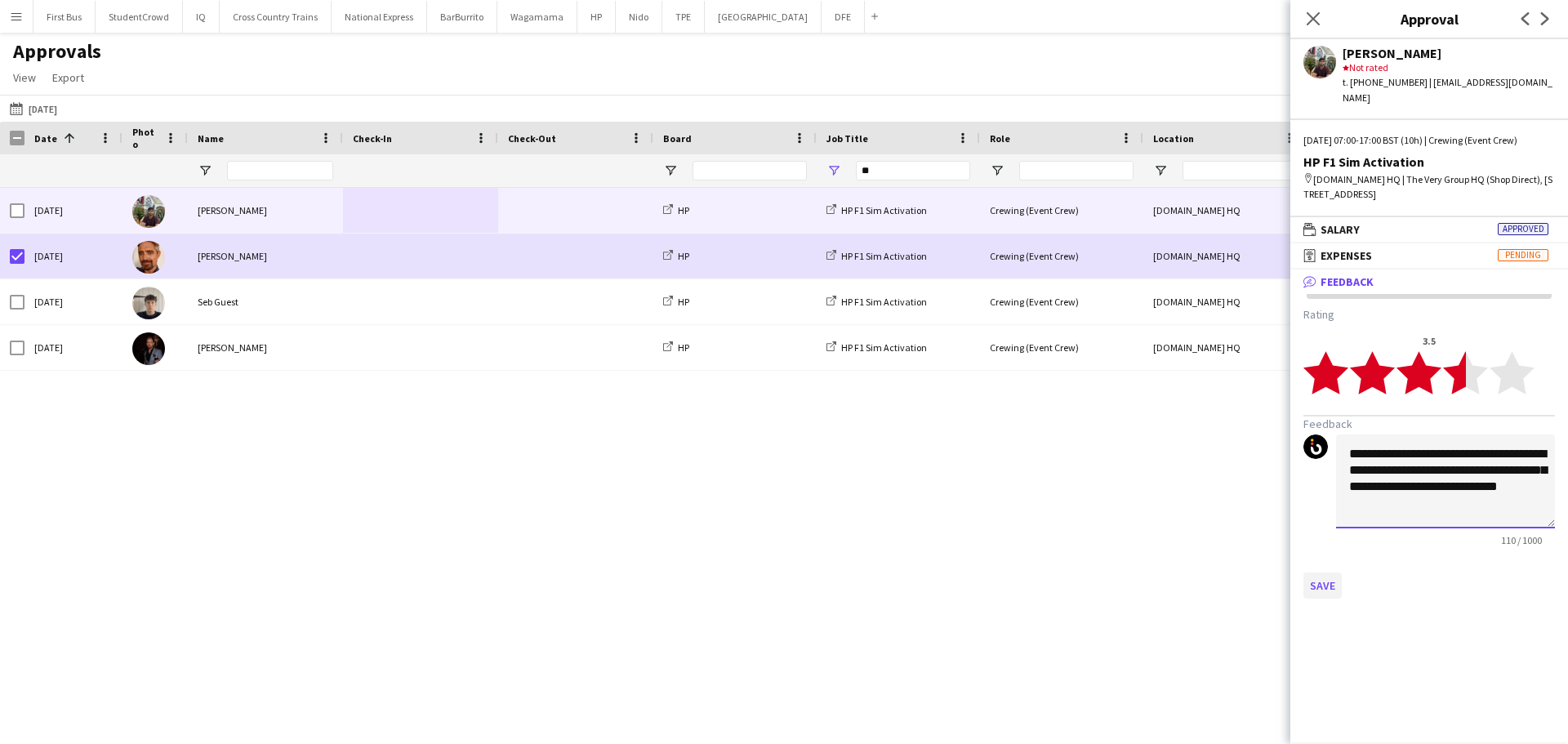
type textarea "**********"
click at [1326, 587] on button "Save" at bounding box center [1322, 586] width 39 height 26
